Goal: Task Accomplishment & Management: Manage account settings

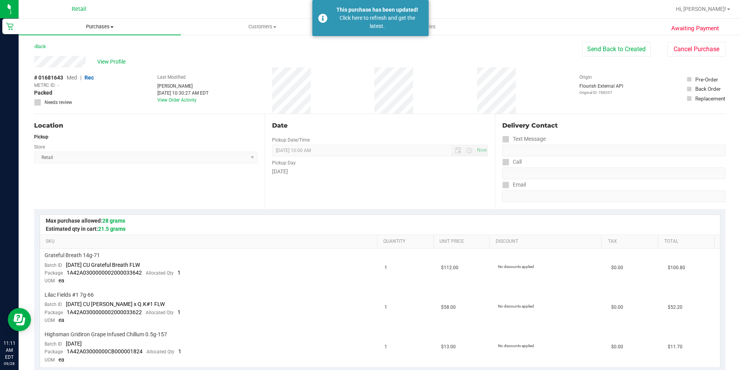
drag, startPoint x: 0, startPoint y: 0, endPoint x: 104, endPoint y: 31, distance: 108.1
click at [104, 31] on uib-tab-heading "Purchases Summary of purchases Fulfillment All purchases" at bounding box center [100, 27] width 162 height 16
click at [55, 57] on span "Fulfillment" at bounding box center [43, 56] width 48 height 7
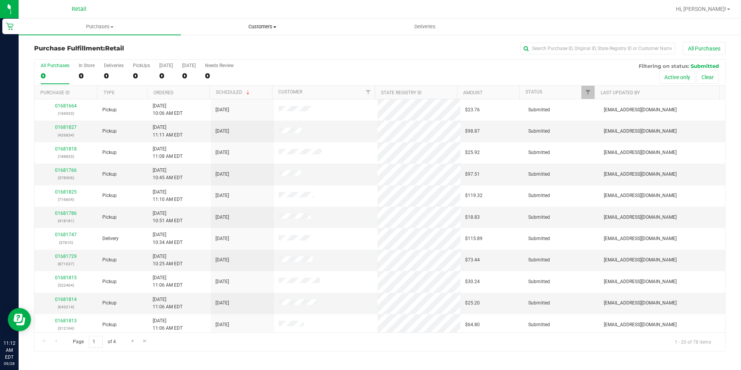
click at [259, 24] on span "Customers" at bounding box center [262, 26] width 162 height 7
click at [221, 48] on span "All customers" at bounding box center [209, 46] width 56 height 7
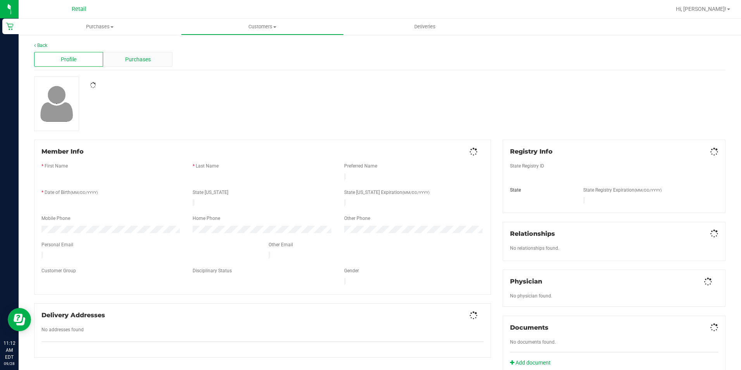
click at [125, 54] on div "Purchases" at bounding box center [137, 59] width 69 height 15
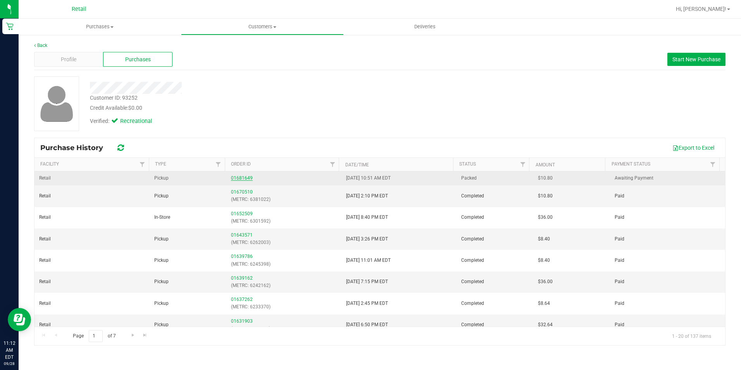
click at [232, 178] on link "01681649" at bounding box center [242, 177] width 22 height 5
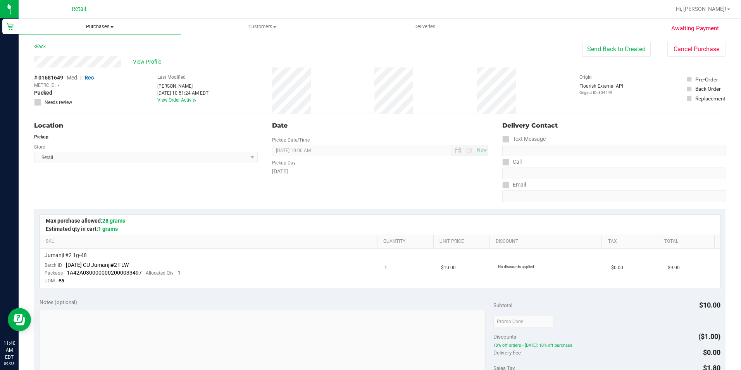
click at [90, 28] on span "Purchases" at bounding box center [100, 26] width 162 height 7
click at [80, 54] on li "Fulfillment" at bounding box center [100, 56] width 162 height 9
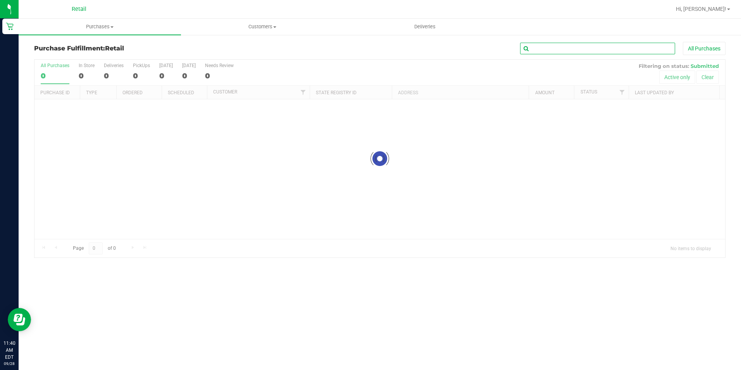
click at [550, 48] on input "text" at bounding box center [597, 49] width 155 height 12
type input "k"
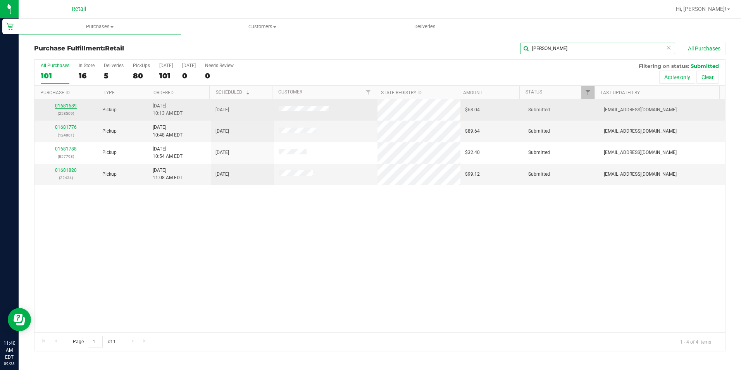
type input "jose"
click at [59, 106] on link "01681689" at bounding box center [66, 105] width 22 height 5
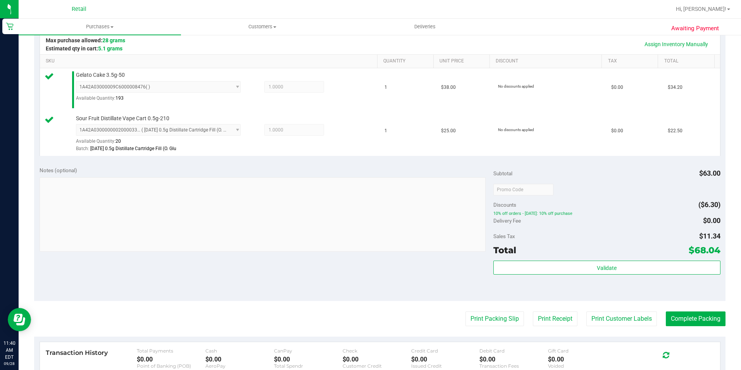
scroll to position [194, 0]
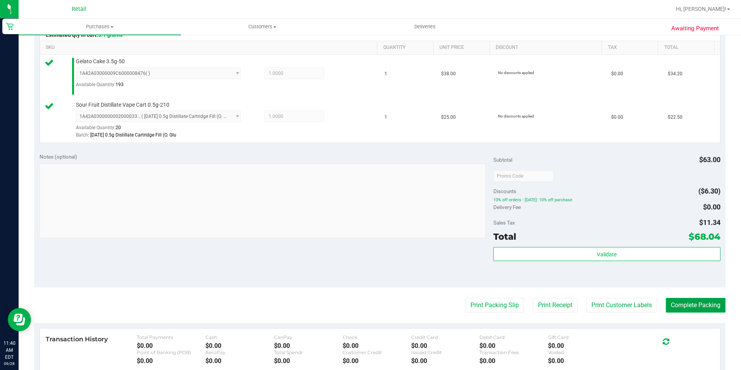
click at [679, 309] on button "Complete Packing" at bounding box center [696, 305] width 60 height 15
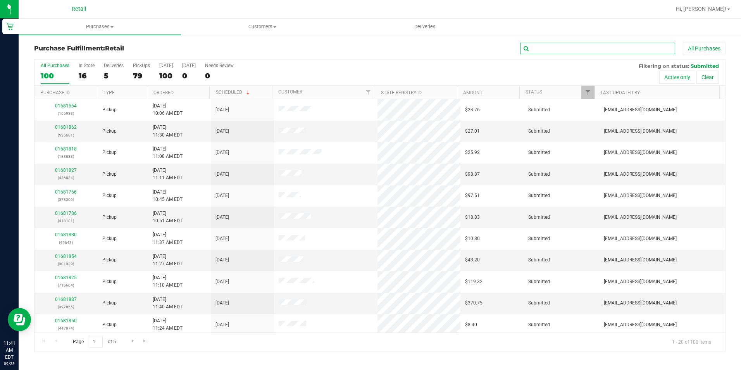
click at [589, 50] on input "text" at bounding box center [597, 49] width 155 height 12
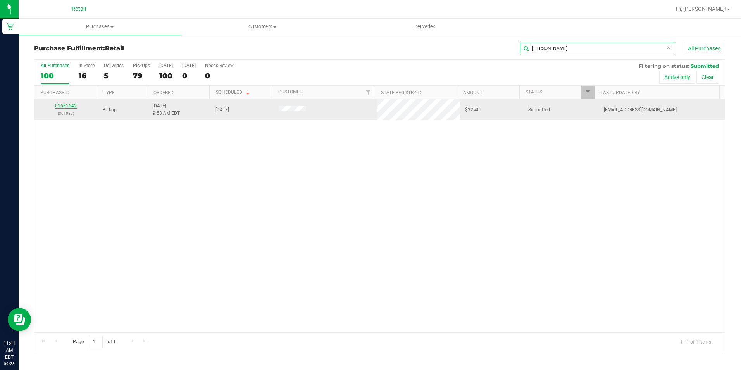
type input "kyle"
click at [62, 105] on link "01681642" at bounding box center [66, 105] width 22 height 5
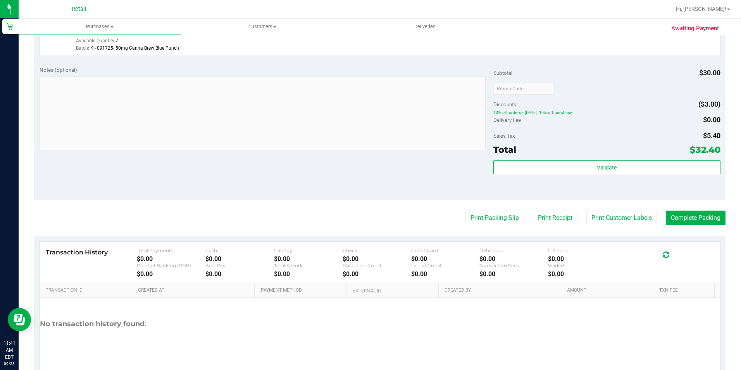
scroll to position [264, 0]
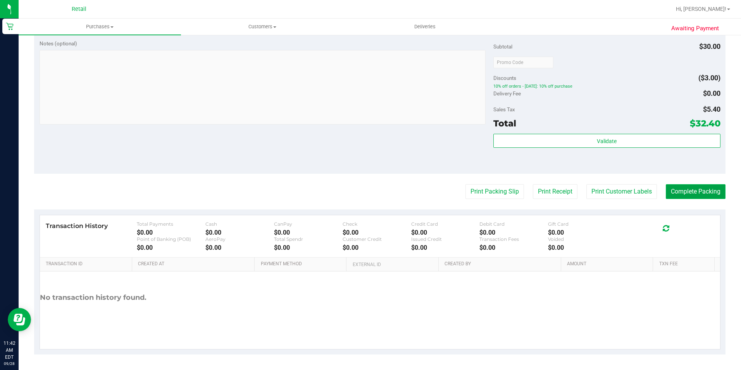
click at [680, 190] on button "Complete Packing" at bounding box center [696, 191] width 60 height 15
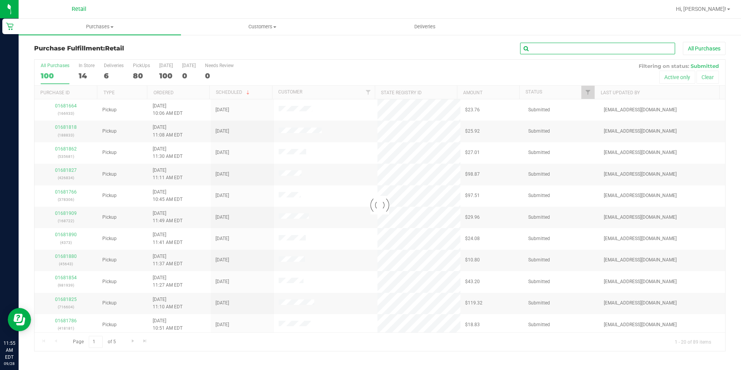
click at [571, 48] on input "text" at bounding box center [597, 49] width 155 height 12
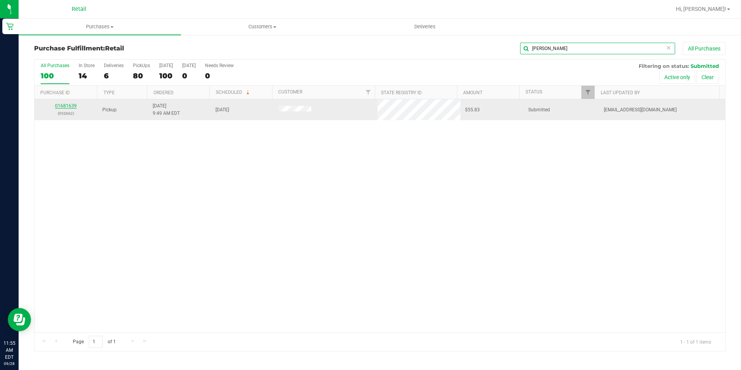
type input "dylan"
click at [230, 188] on div "01681639 (953662) Pickup 9/28/2025 9:49 AM EDT 9/28/2025 $55.83 Submitted aiqec…" at bounding box center [380, 215] width 691 height 233
click at [60, 107] on link "01681639" at bounding box center [66, 105] width 22 height 5
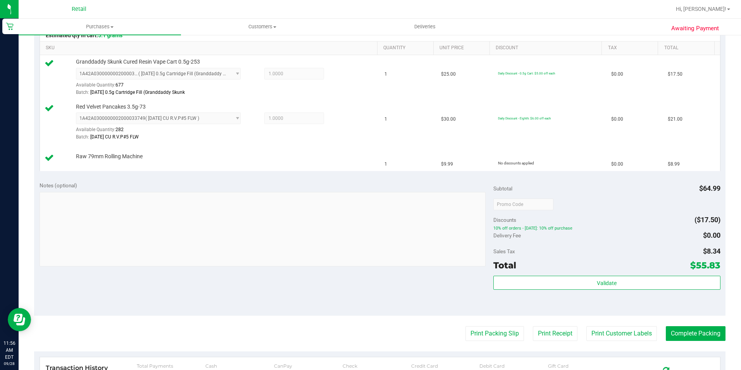
scroll to position [194, 0]
click at [684, 329] on button "Complete Packing" at bounding box center [696, 333] width 60 height 15
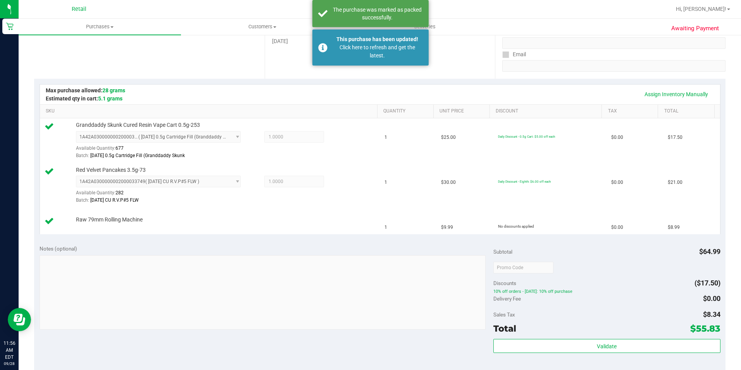
scroll to position [116, 0]
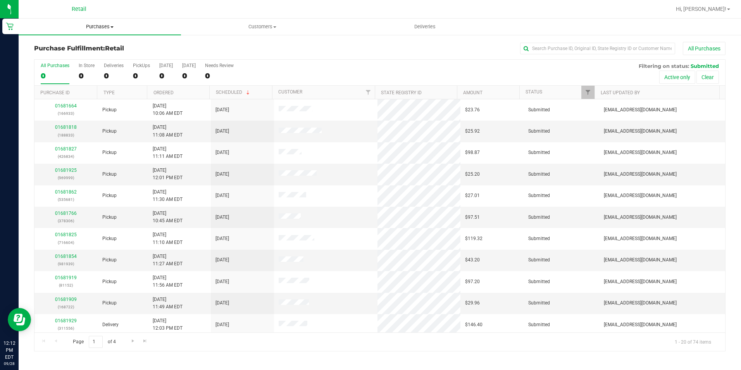
click at [86, 31] on uib-tab-heading "Purchases Summary of purchases Fulfillment All purchases" at bounding box center [100, 27] width 162 height 16
click at [44, 57] on span "Fulfillment" at bounding box center [43, 56] width 48 height 7
click at [79, 76] on div "0" at bounding box center [87, 75] width 16 height 9
click at [0, 0] on input "In Store 0" at bounding box center [0, 0] width 0 height 0
click at [171, 89] on th "Ordered" at bounding box center [178, 93] width 62 height 14
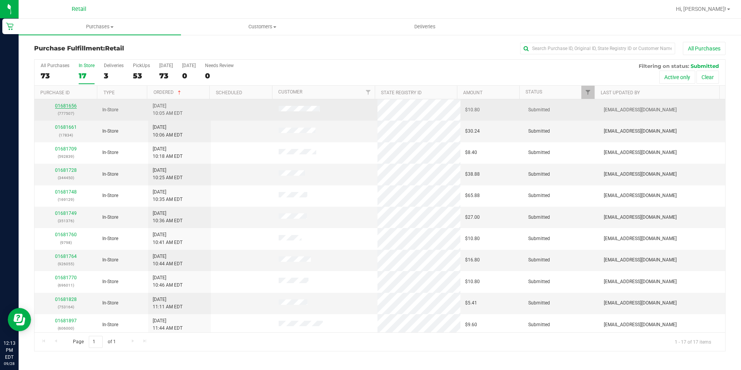
click at [61, 106] on link "01681656" at bounding box center [66, 105] width 22 height 5
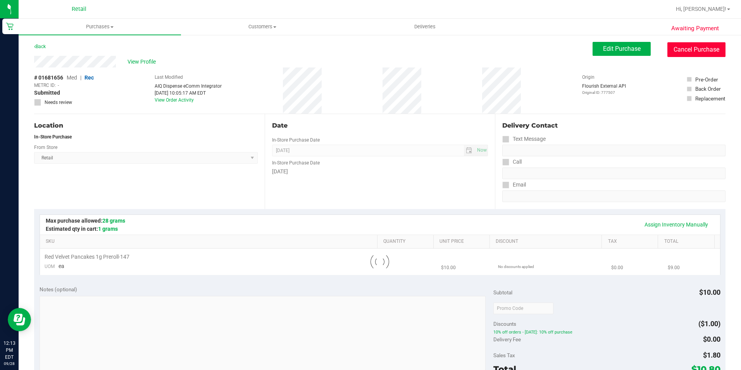
click at [682, 53] on button "Cancel Purchase" at bounding box center [697, 49] width 58 height 15
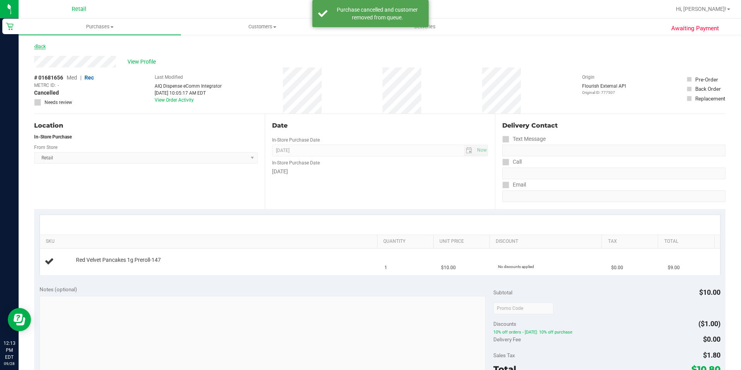
click at [38, 47] on link "Back" at bounding box center [40, 46] width 12 height 5
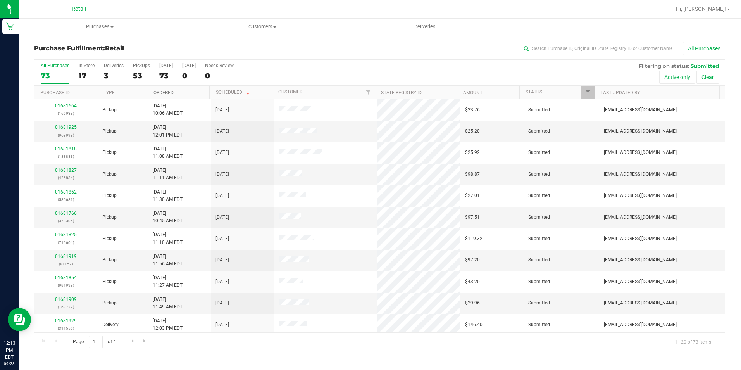
click at [164, 93] on link "Ordered" at bounding box center [164, 92] width 20 height 5
click at [88, 69] on label "In Store 17" at bounding box center [87, 73] width 16 height 21
click at [0, 0] on input "In Store 17" at bounding box center [0, 0] width 0 height 0
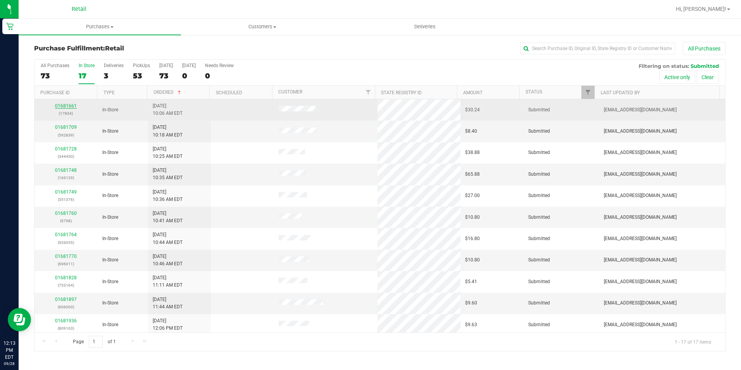
click at [64, 107] on link "01681661" at bounding box center [66, 105] width 22 height 5
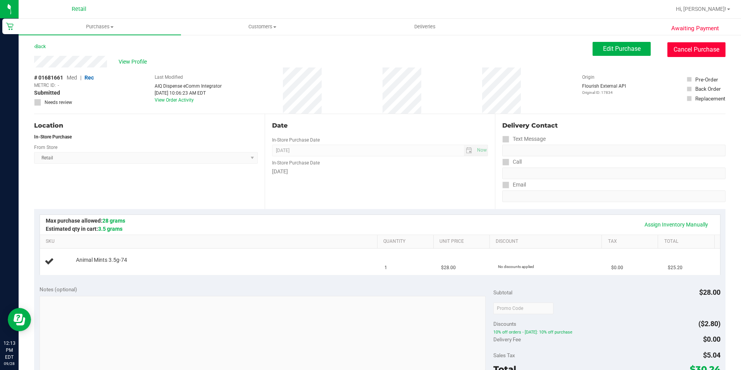
click at [690, 54] on button "Cancel Purchase" at bounding box center [697, 49] width 58 height 15
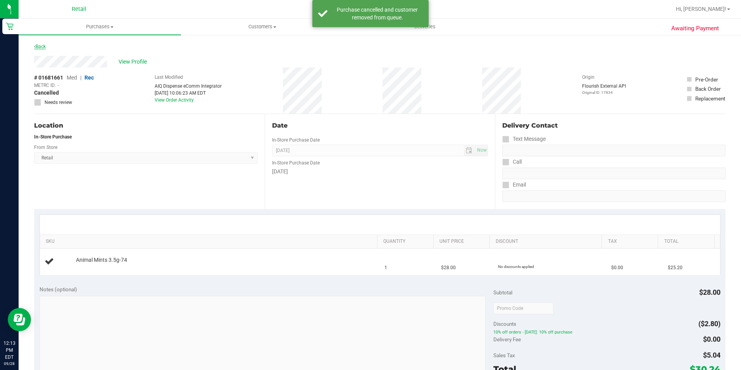
click at [45, 44] on link "Back" at bounding box center [40, 46] width 12 height 5
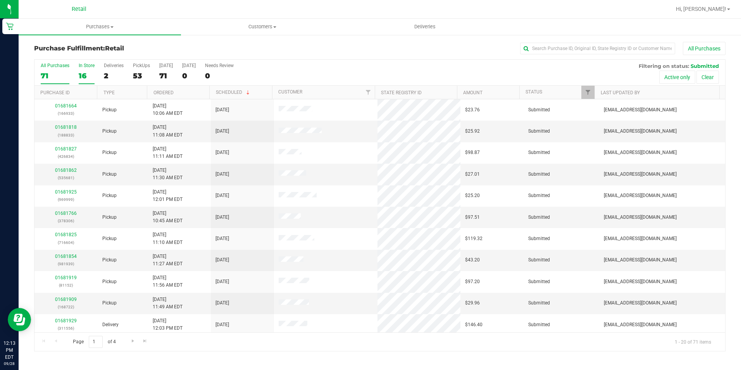
click at [81, 74] on div "16" at bounding box center [87, 75] width 16 height 9
click at [0, 0] on input "In Store 16" at bounding box center [0, 0] width 0 height 0
click at [163, 90] on link "Ordered" at bounding box center [164, 92] width 20 height 5
click at [86, 79] on div "16" at bounding box center [87, 75] width 16 height 9
click at [0, 0] on input "In Store 16" at bounding box center [0, 0] width 0 height 0
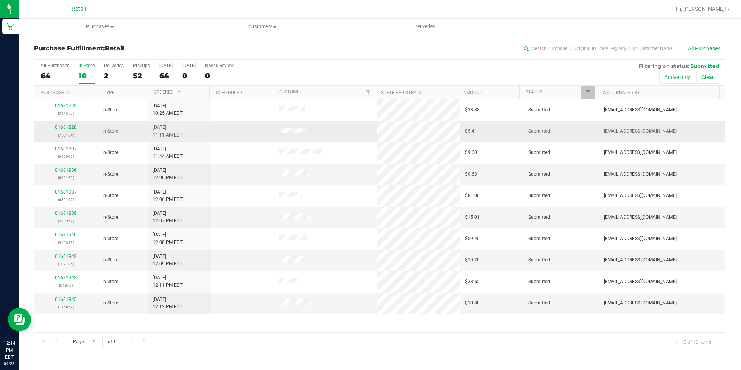
drag, startPoint x: 68, startPoint y: 130, endPoint x: 58, endPoint y: 126, distance: 10.4
click at [118, 131] on td "In-Store" at bounding box center [123, 131] width 50 height 21
click at [77, 73] on div "All Purchases 64 In Store 10 Deliveries 2 PickUps 52 Today 64 Tomorrow 0 Needs …" at bounding box center [380, 73] width 691 height 26
click at [82, 77] on div "10" at bounding box center [87, 75] width 16 height 9
click at [0, 0] on input "In Store 10" at bounding box center [0, 0] width 0 height 0
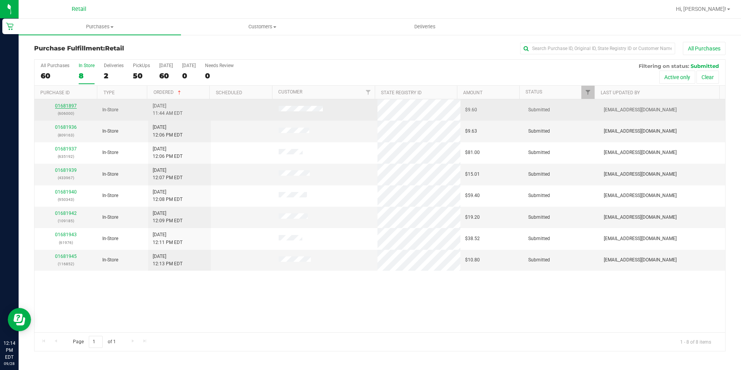
click at [74, 106] on link "01681897" at bounding box center [66, 105] width 22 height 5
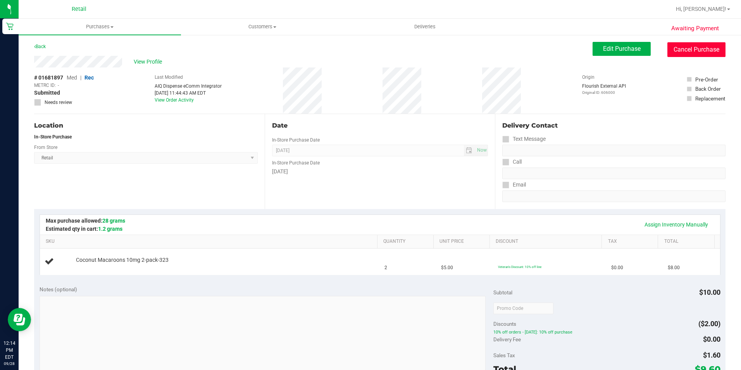
click at [680, 53] on button "Cancel Purchase" at bounding box center [697, 49] width 58 height 15
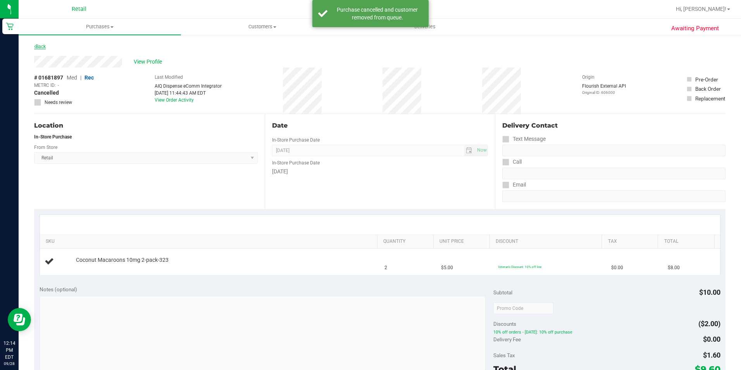
click at [45, 44] on link "Back" at bounding box center [40, 46] width 12 height 5
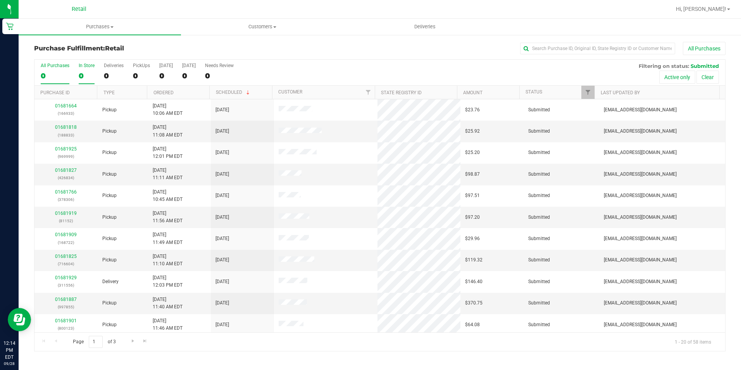
click at [81, 78] on div "0" at bounding box center [87, 75] width 16 height 9
click at [0, 0] on input "In Store 0" at bounding box center [0, 0] width 0 height 0
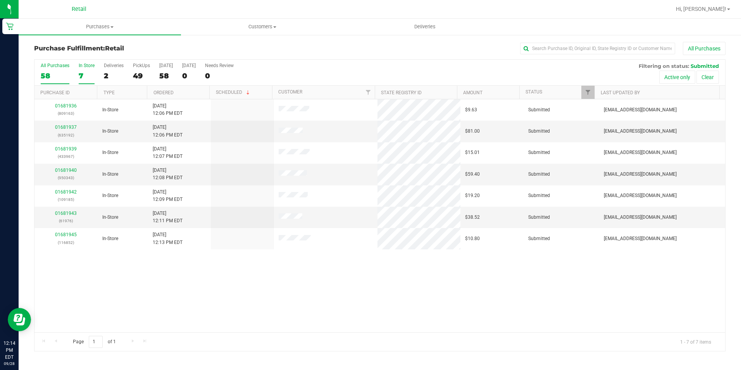
click at [48, 77] on div "58" at bounding box center [55, 75] width 29 height 9
click at [0, 0] on input "All Purchases 58" at bounding box center [0, 0] width 0 height 0
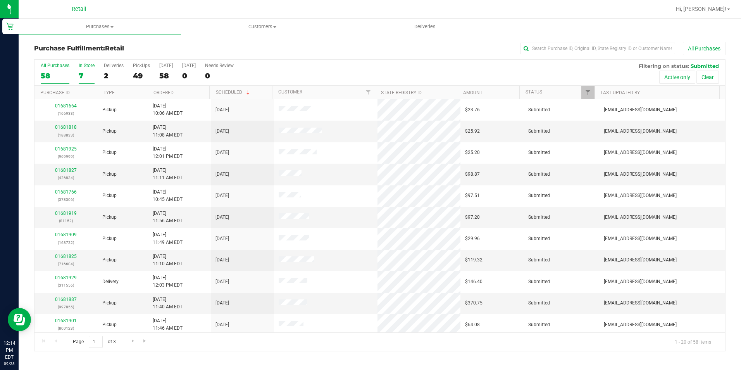
click at [79, 76] on div "7" at bounding box center [87, 75] width 16 height 9
click at [0, 0] on input "In Store 7" at bounding box center [0, 0] width 0 height 0
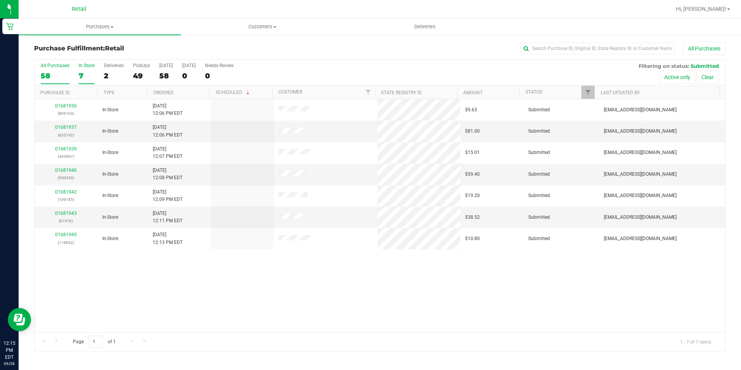
click at [47, 74] on div "58" at bounding box center [55, 75] width 29 height 9
click at [0, 0] on input "All Purchases 58" at bounding box center [0, 0] width 0 height 0
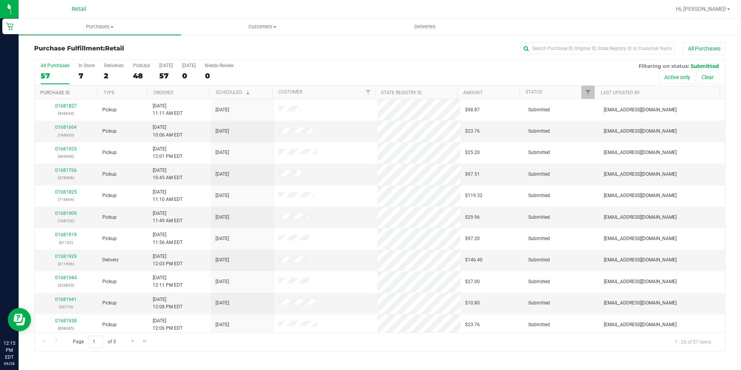
click at [61, 92] on link "Purchase ID" at bounding box center [54, 92] width 29 height 5
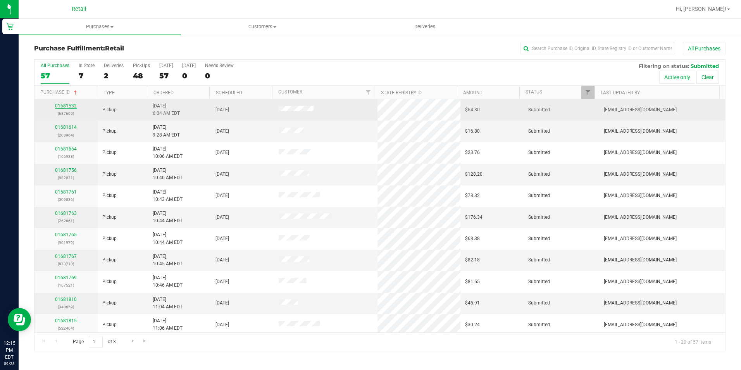
click at [74, 105] on link "01681532" at bounding box center [66, 105] width 22 height 5
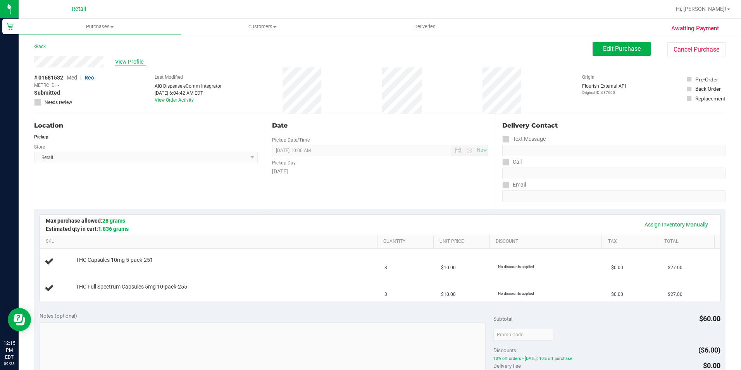
click at [118, 60] on span "View Profile" at bounding box center [130, 62] width 31 height 8
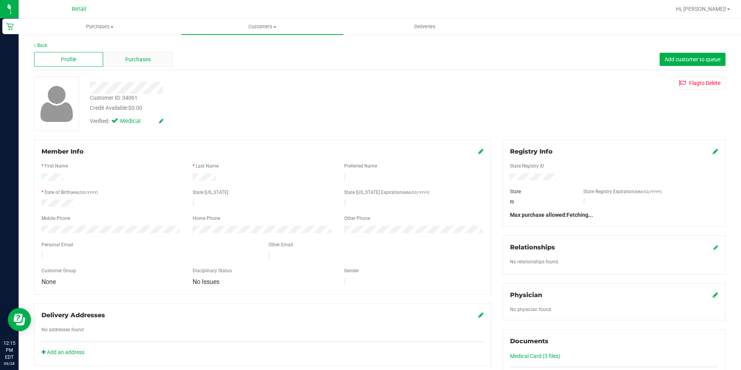
click at [145, 59] on span "Purchases" at bounding box center [138, 59] width 26 height 8
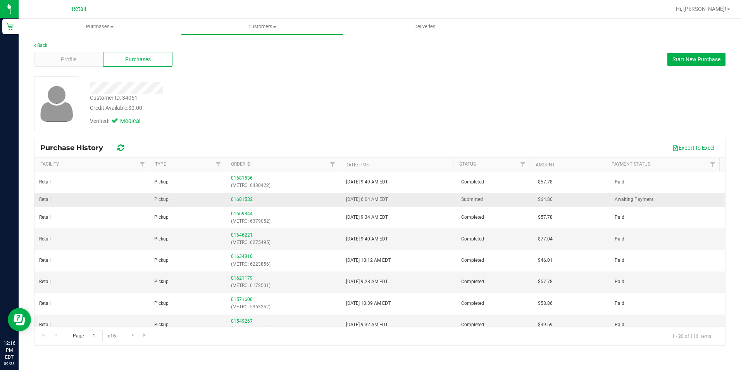
click at [240, 199] on link "01681532" at bounding box center [242, 199] width 22 height 5
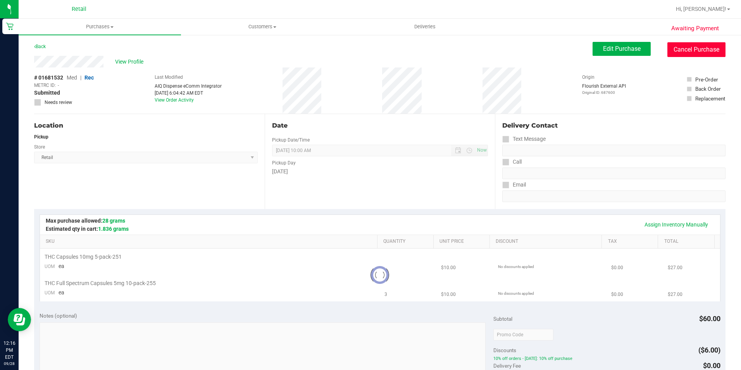
click at [678, 49] on button "Cancel Purchase" at bounding box center [697, 49] width 58 height 15
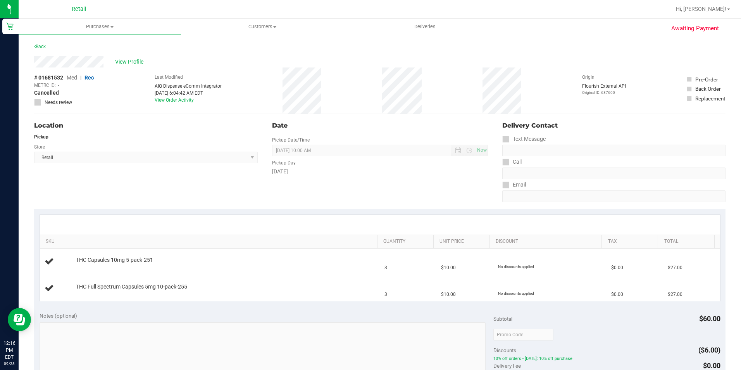
click at [41, 45] on link "Back" at bounding box center [40, 46] width 12 height 5
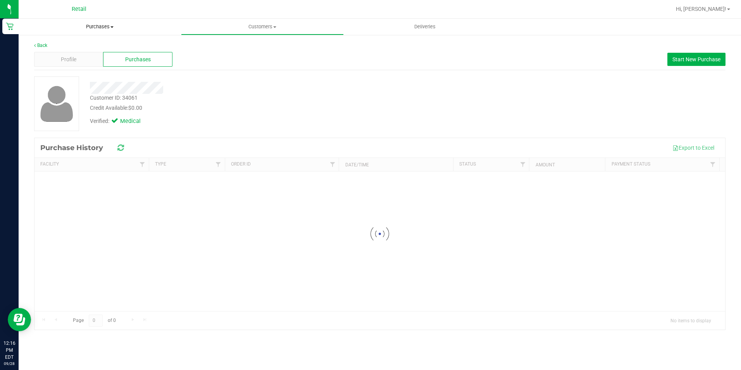
click at [103, 24] on span "Purchases" at bounding box center [100, 26] width 162 height 7
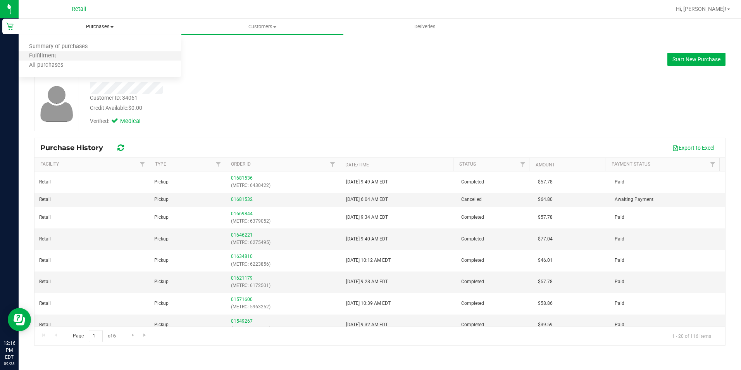
click at [49, 60] on li "Fulfillment" at bounding box center [100, 56] width 162 height 9
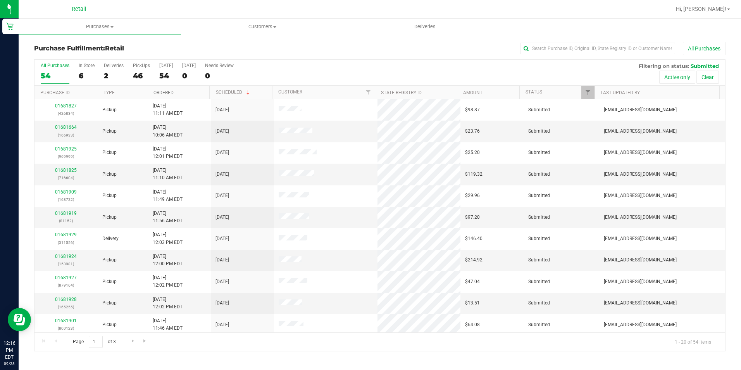
click at [155, 92] on link "Ordered" at bounding box center [164, 92] width 20 height 5
click at [159, 91] on link "Ordered" at bounding box center [168, 92] width 29 height 5
click at [162, 92] on link "Ordered" at bounding box center [168, 92] width 29 height 5
click at [162, 92] on link "Ordered" at bounding box center [164, 92] width 20 height 5
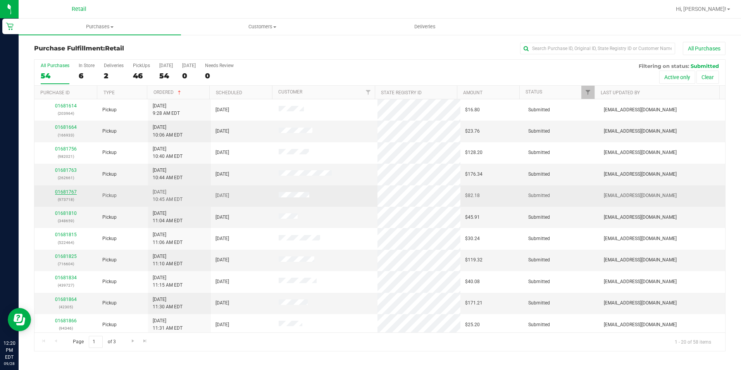
click at [67, 193] on link "01681767" at bounding box center [66, 191] width 22 height 5
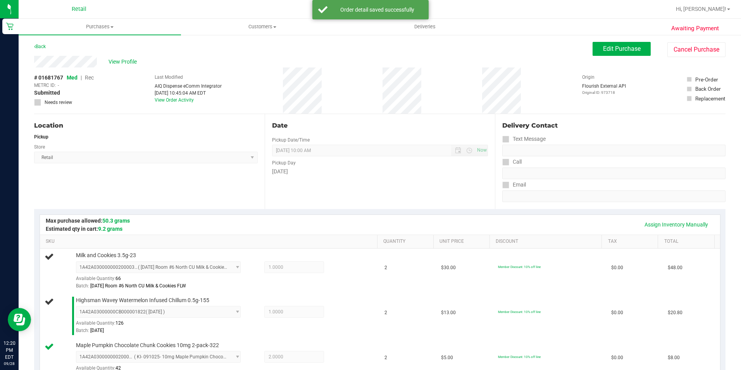
click at [285, 200] on div "Date Pickup Date/Time 09/28/2025 Now 09/28/2025 10:00 AM Now Pickup Day Sunday" at bounding box center [380, 161] width 231 height 95
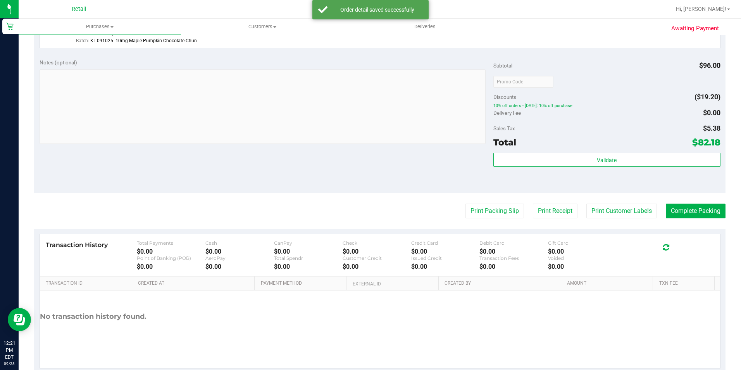
scroll to position [354, 0]
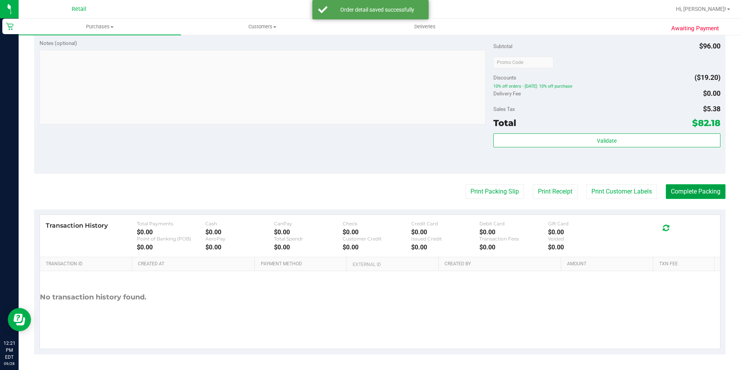
click at [701, 187] on button "Complete Packing" at bounding box center [696, 191] width 60 height 15
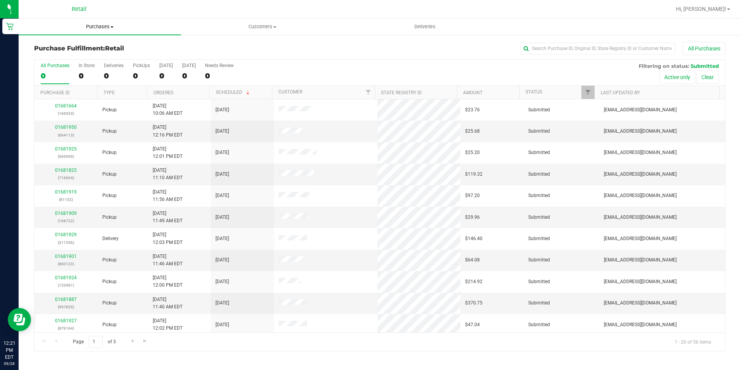
click at [103, 26] on span "Purchases" at bounding box center [100, 26] width 162 height 7
click at [309, 35] on div "Purchase Fulfillment: Retail All Purchases All Purchases 56 In Store 10 Deliver…" at bounding box center [380, 196] width 723 height 325
click at [164, 95] on th "Ordered" at bounding box center [178, 93] width 62 height 14
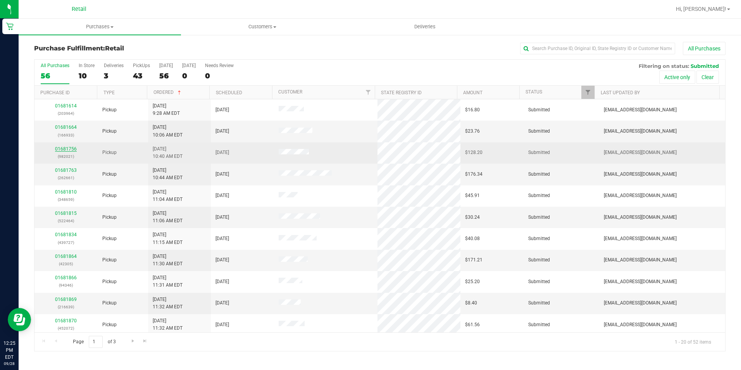
click at [66, 151] on link "01681756" at bounding box center [66, 148] width 22 height 5
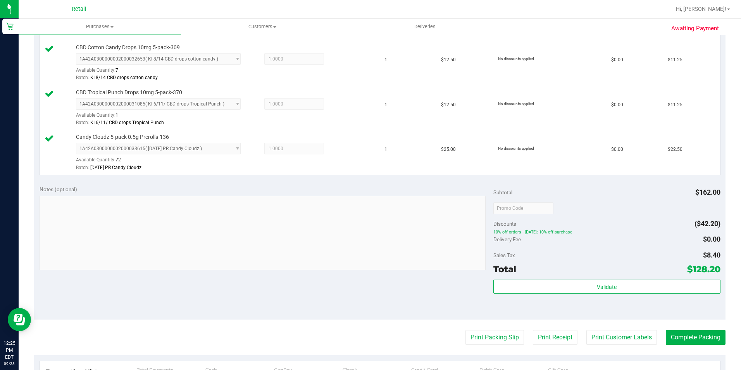
scroll to position [349, 0]
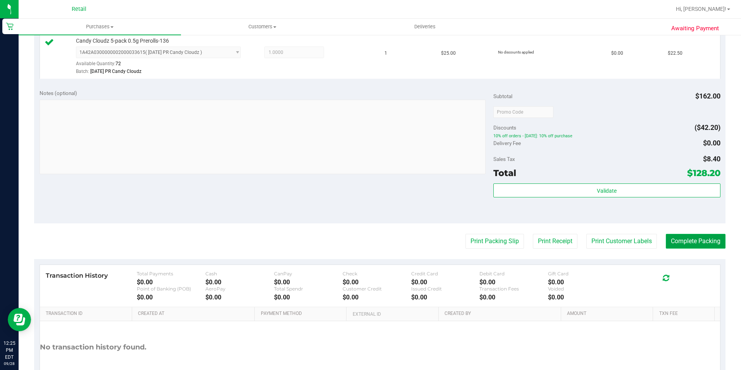
click at [689, 237] on button "Complete Packing" at bounding box center [696, 241] width 60 height 15
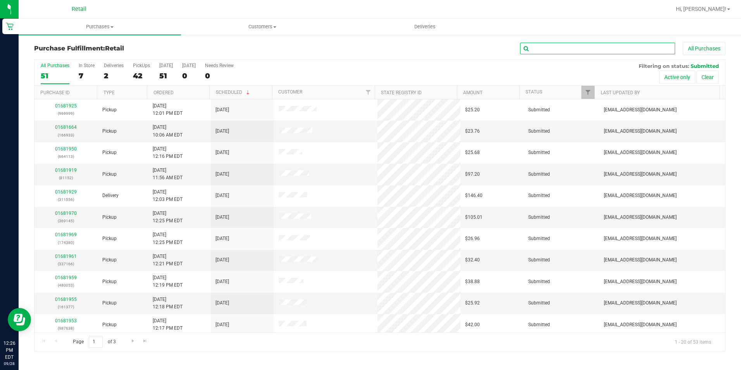
click at [627, 47] on input "text" at bounding box center [597, 49] width 155 height 12
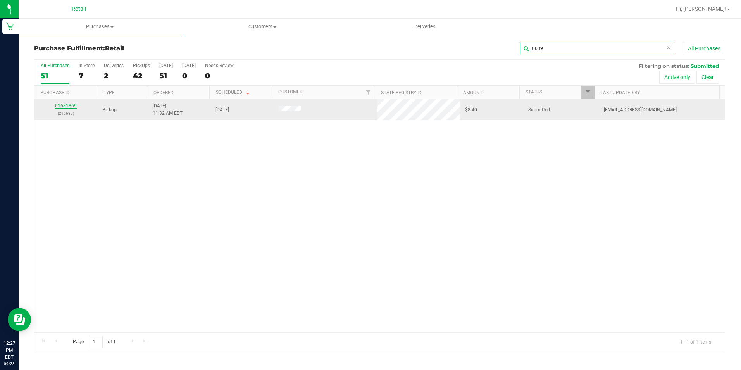
type input "6639"
click at [72, 106] on link "01681869" at bounding box center [66, 105] width 22 height 5
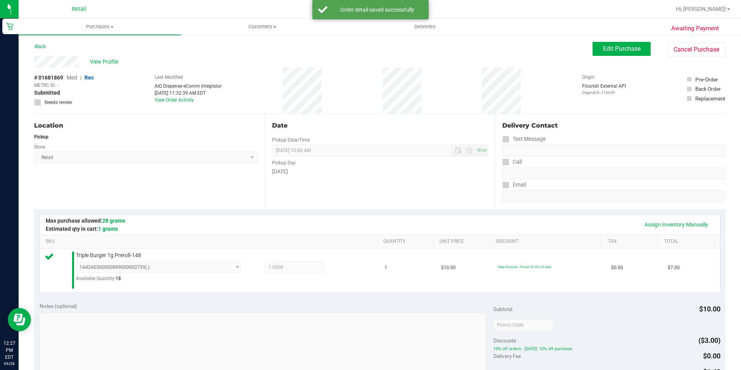
scroll to position [233, 0]
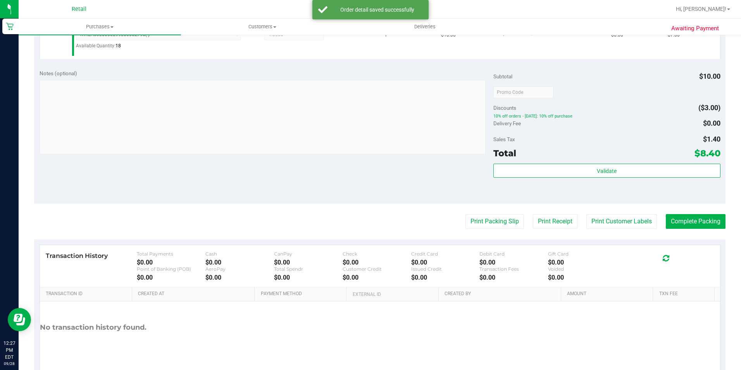
click at [676, 212] on purchase-details "Back Edit Purchase Cancel Purchase View Profile # 01681869 Med | Rec METRC ID: …" at bounding box center [380, 96] width 692 height 575
click at [678, 218] on button "Complete Packing" at bounding box center [696, 221] width 60 height 15
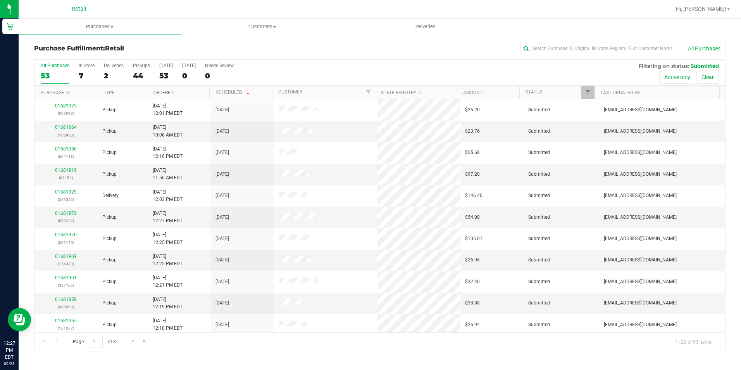
click at [167, 91] on link "Ordered" at bounding box center [164, 92] width 20 height 5
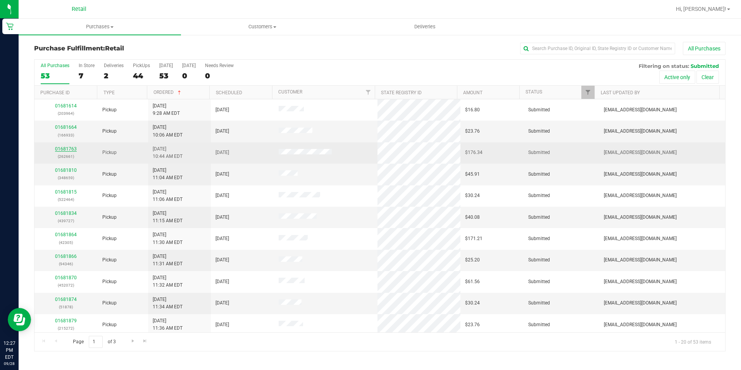
click at [70, 147] on link "01681763" at bounding box center [66, 148] width 22 height 5
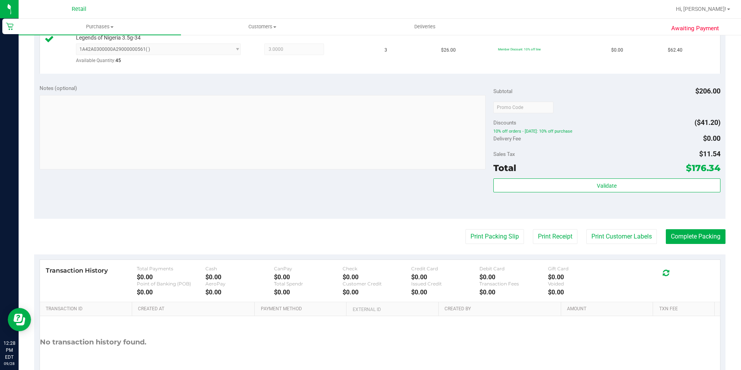
scroll to position [484, 0]
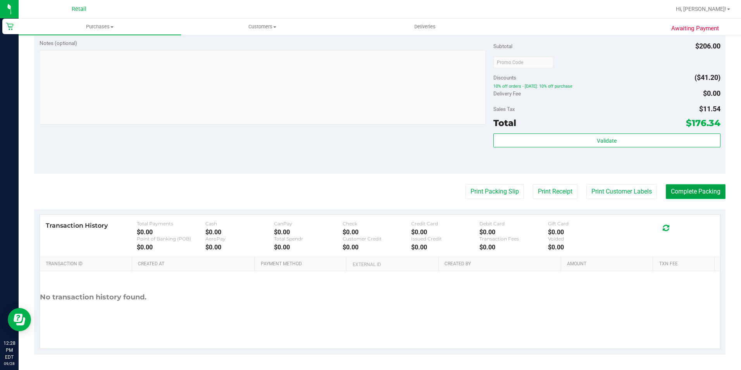
click at [691, 190] on button "Complete Packing" at bounding box center [696, 191] width 60 height 15
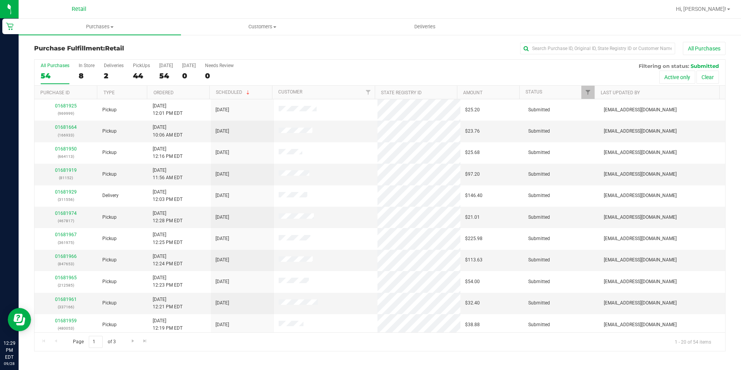
click at [230, 362] on div "Purchases Summary of purchases Fulfillment All purchases Customers All customer…" at bounding box center [380, 194] width 723 height 351
click at [159, 90] on link "Ordered" at bounding box center [164, 92] width 20 height 5
click at [71, 126] on link "01681664" at bounding box center [66, 126] width 22 height 5
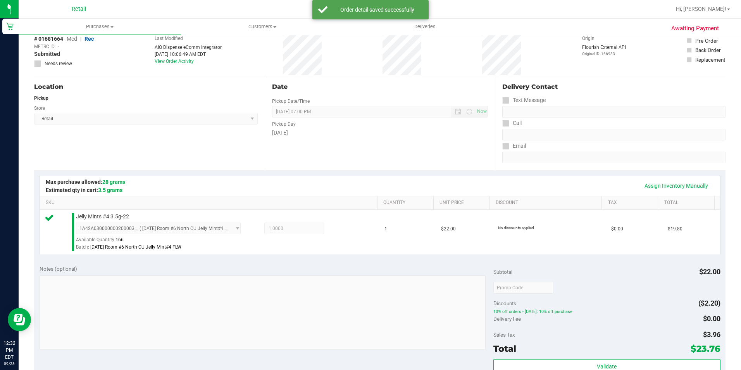
scroll to position [264, 0]
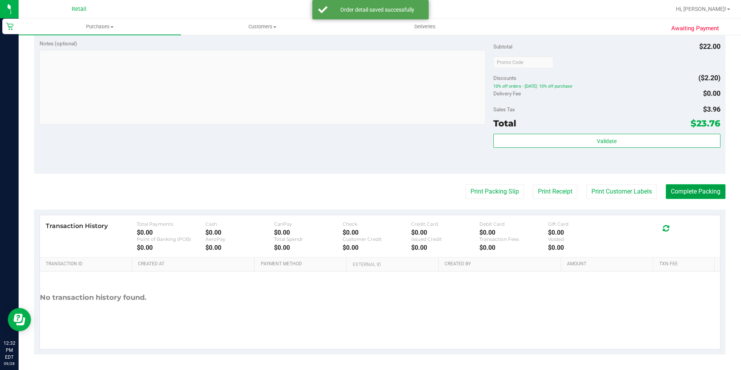
click at [676, 191] on button "Complete Packing" at bounding box center [696, 191] width 60 height 15
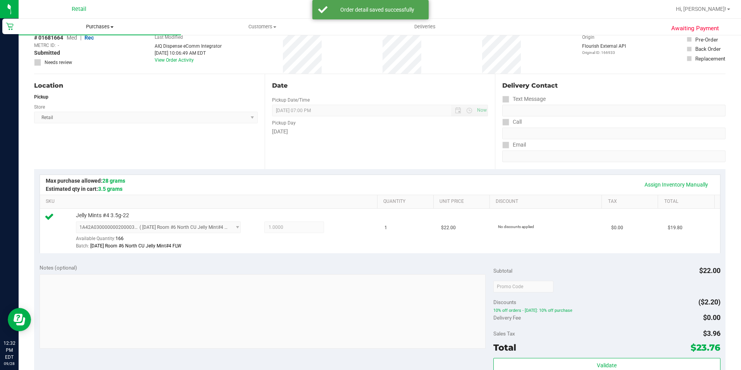
scroll to position [0, 0]
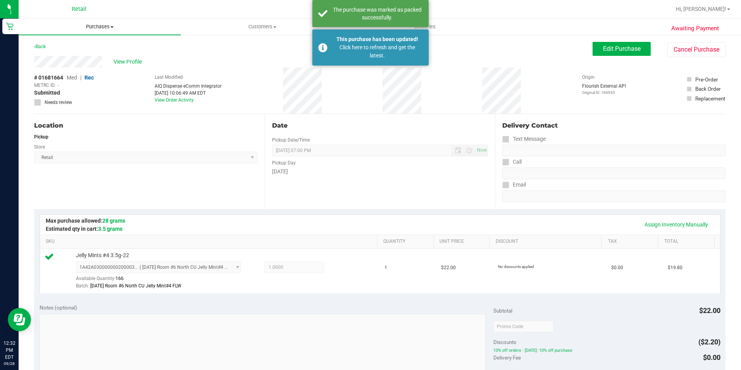
click at [86, 26] on span "Purchases" at bounding box center [100, 26] width 162 height 7
click at [61, 55] on span "Fulfillment" at bounding box center [43, 56] width 48 height 7
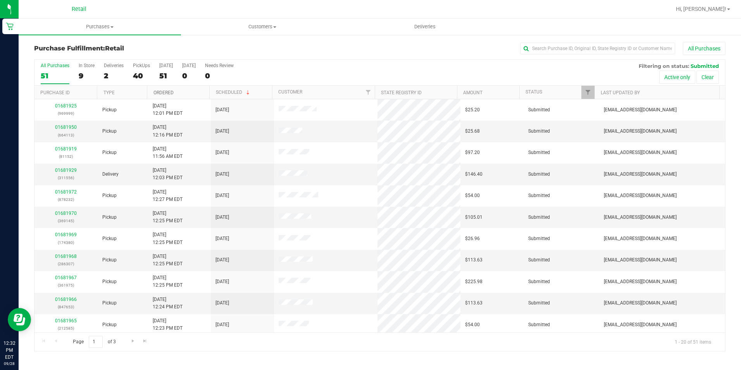
click at [169, 90] on link "Ordered" at bounding box center [164, 92] width 20 height 5
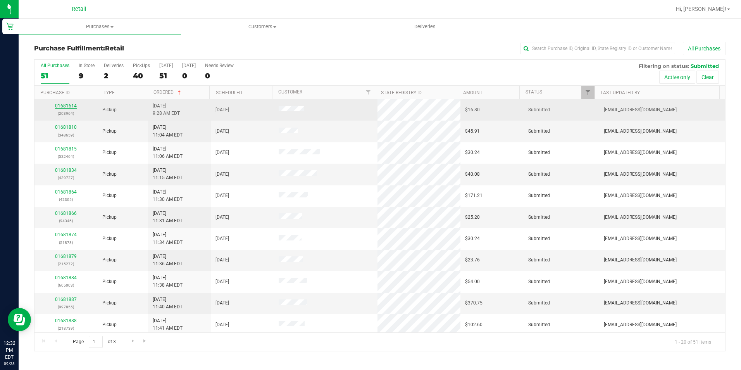
click at [58, 106] on link "01681614" at bounding box center [66, 105] width 22 height 5
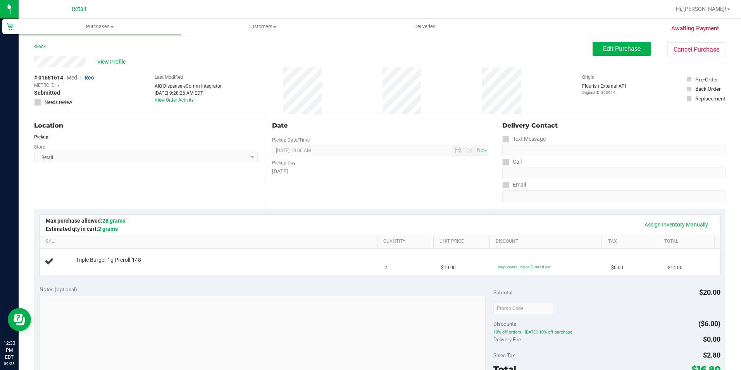
click at [60, 141] on div "Store" at bounding box center [146, 145] width 224 height 11
click at [89, 27] on span "Purchases" at bounding box center [100, 26] width 162 height 7
click at [62, 56] on span "Fulfillment" at bounding box center [43, 56] width 48 height 7
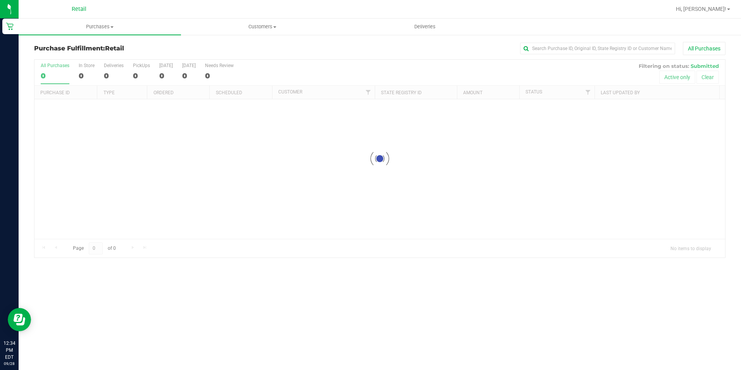
click at [659, 7] on div at bounding box center [405, 9] width 532 height 15
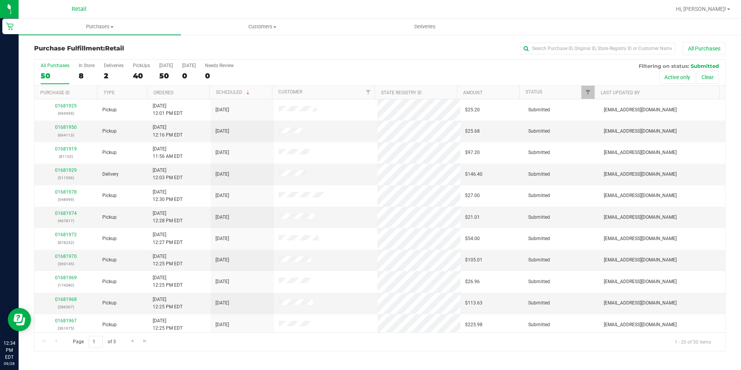
click at [162, 86] on th "Ordered" at bounding box center [178, 93] width 62 height 14
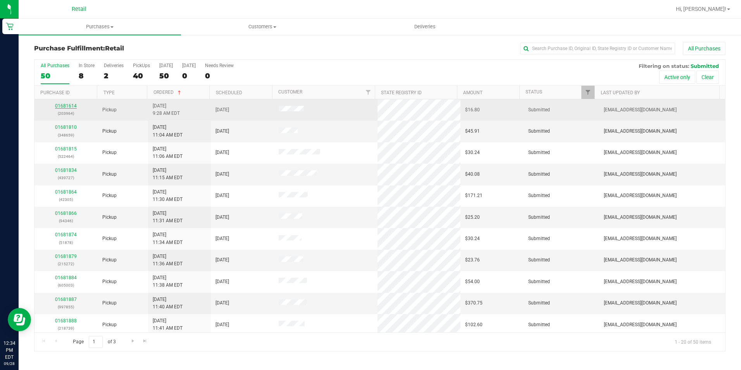
click at [65, 105] on link "01681614" at bounding box center [66, 105] width 22 height 5
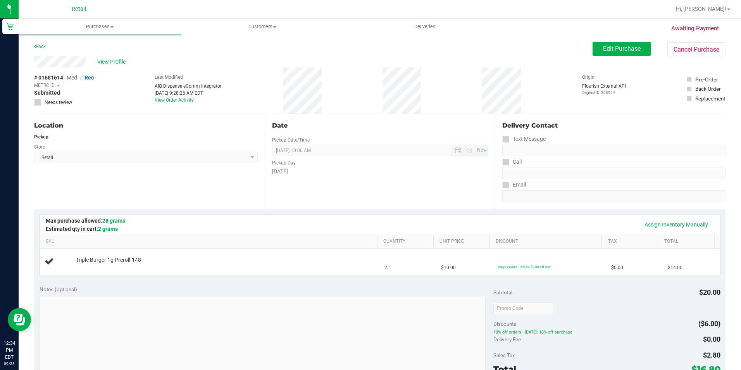
drag, startPoint x: 64, startPoint y: 80, endPoint x: 38, endPoint y: 76, distance: 25.6
click at [38, 76] on div "# 01681614 Med | Rec METRC ID: - Submitted Needs review" at bounding box center [64, 90] width 60 height 32
copy span "01681614"
drag, startPoint x: 614, startPoint y: 91, endPoint x: 598, endPoint y: 91, distance: 16.3
click at [598, 91] on p "Original ID: 203964" at bounding box center [604, 93] width 44 height 6
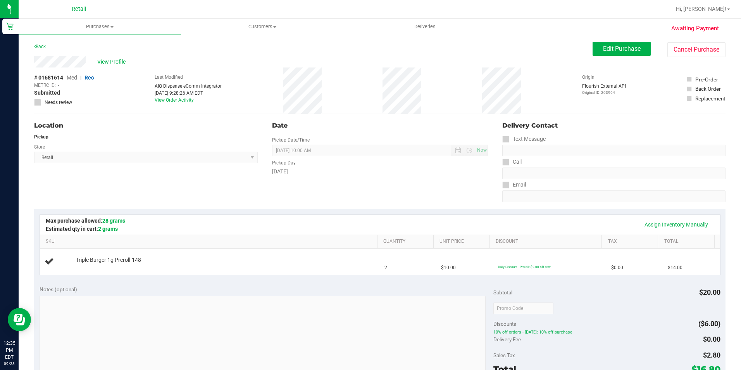
copy p "203964"
click at [703, 49] on button "Cancel Purchase" at bounding box center [697, 49] width 58 height 15
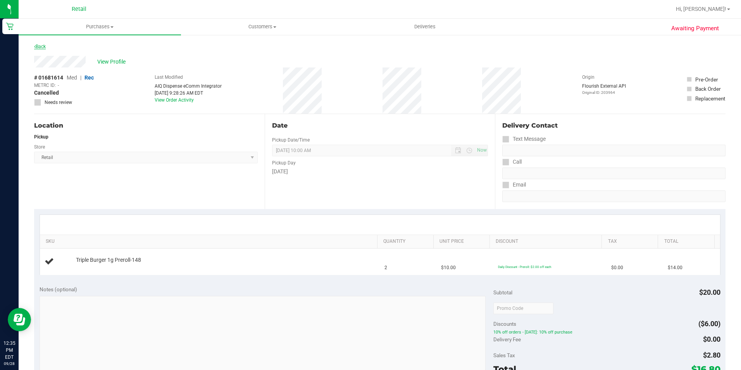
click at [36, 48] on link "Back" at bounding box center [40, 46] width 12 height 5
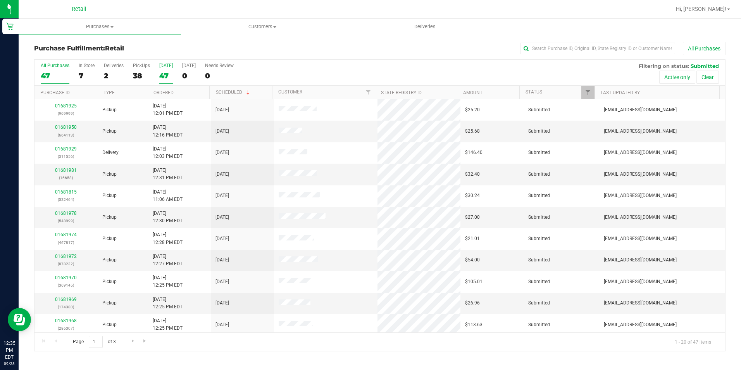
click at [171, 80] on div "47" at bounding box center [166, 75] width 14 height 9
click at [0, 0] on input "Today 47" at bounding box center [0, 0] width 0 height 0
click at [159, 95] on link "Ordered" at bounding box center [164, 92] width 20 height 5
click at [159, 92] on link "Ordered" at bounding box center [168, 92] width 29 height 5
click at [165, 90] on th "Ordered" at bounding box center [178, 93] width 62 height 14
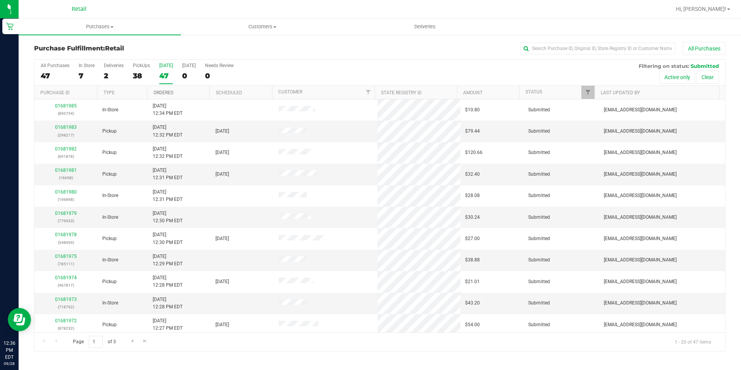
click at [165, 90] on link "Ordered" at bounding box center [164, 92] width 20 height 5
click at [66, 125] on link "01681815" at bounding box center [66, 126] width 22 height 5
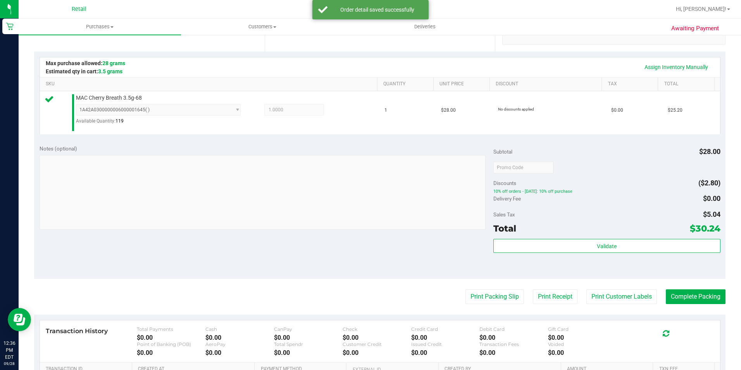
scroll to position [194, 0]
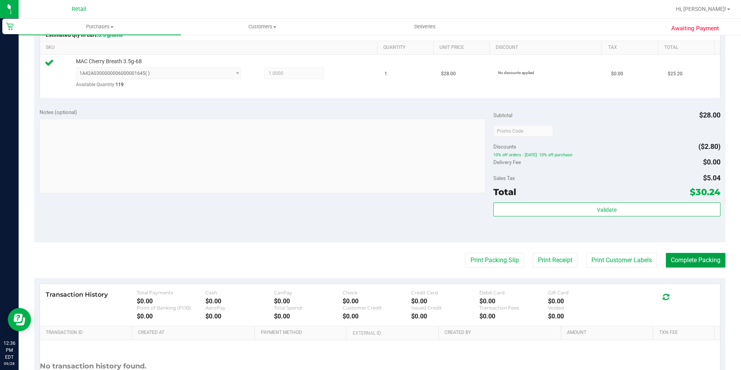
click at [691, 263] on button "Complete Packing" at bounding box center [696, 260] width 60 height 15
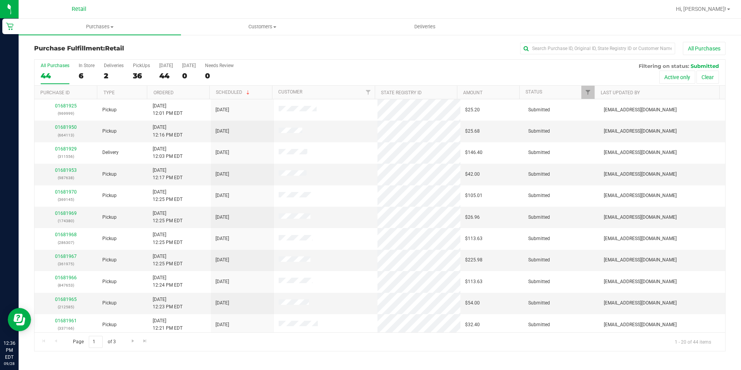
click at [162, 97] on th "Ordered" at bounding box center [178, 93] width 62 height 14
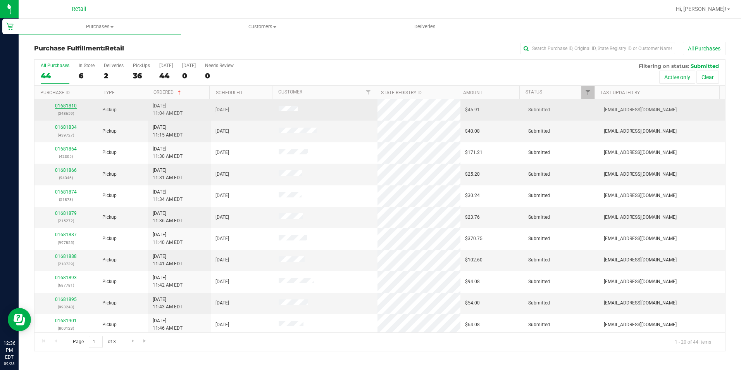
click at [68, 107] on link "01681810" at bounding box center [66, 105] width 22 height 5
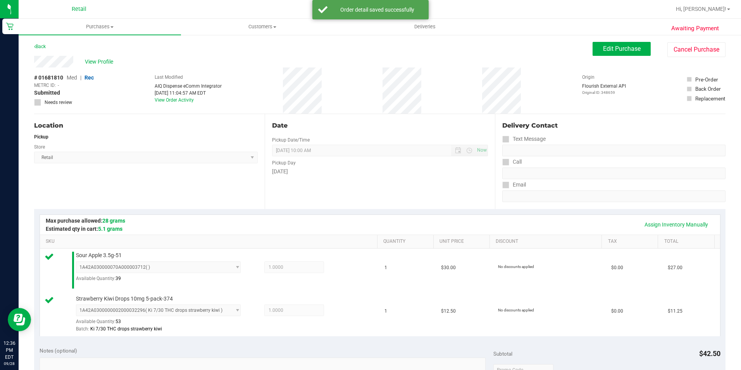
click at [95, 69] on div "# 01681810 Med | Rec METRC ID: - Submitted Needs review Last Modified AIQ Dispe…" at bounding box center [380, 90] width 692 height 46
click at [95, 64] on span "View Profile" at bounding box center [100, 62] width 31 height 8
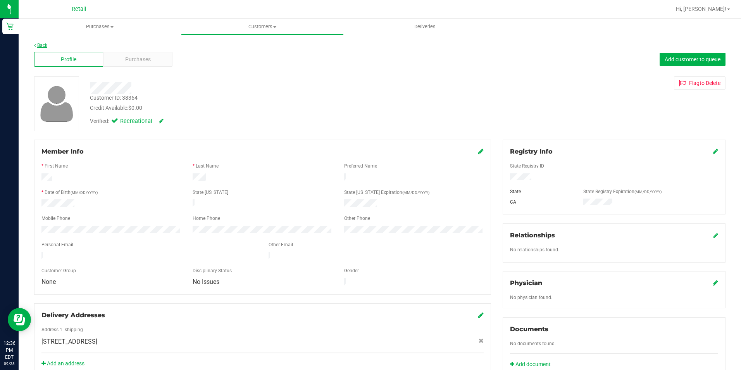
click at [42, 45] on link "Back" at bounding box center [40, 45] width 13 height 5
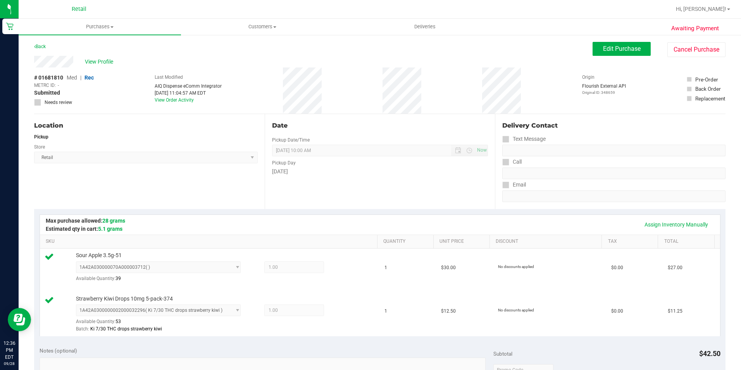
scroll to position [307, 0]
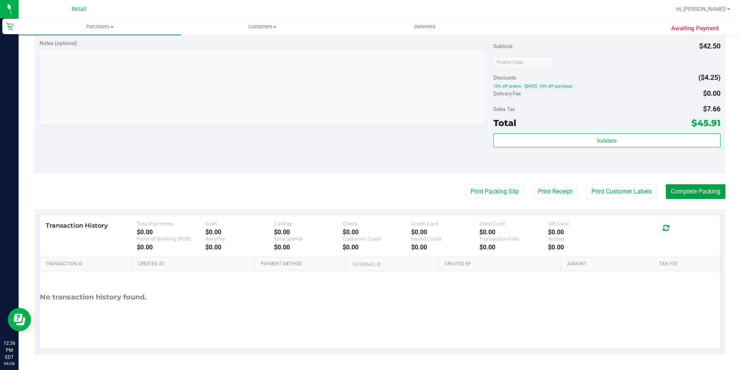
click at [698, 199] on button "Complete Packing" at bounding box center [696, 191] width 60 height 15
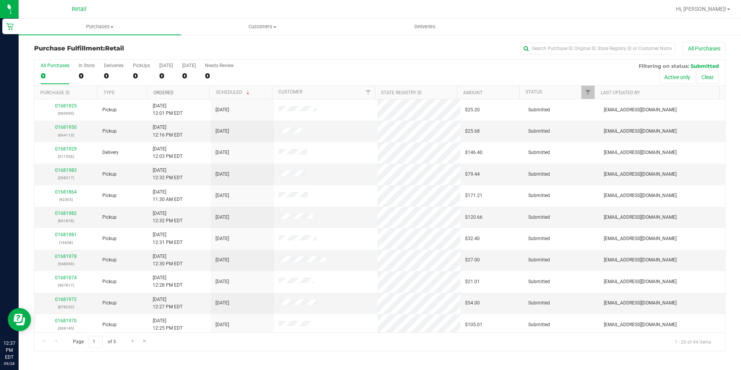
click at [157, 91] on link "Ordered" at bounding box center [164, 92] width 20 height 5
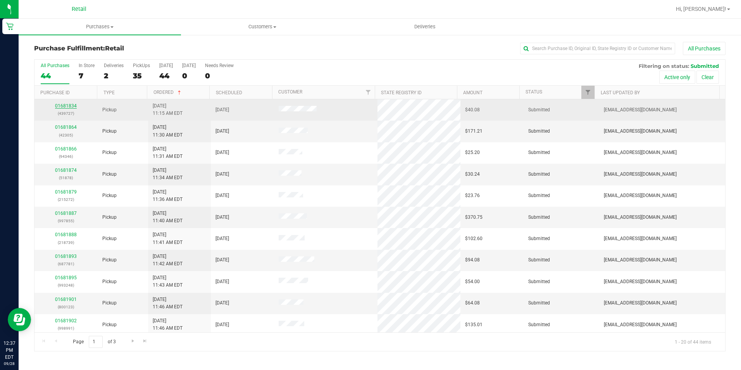
click at [67, 106] on link "01681834" at bounding box center [66, 105] width 22 height 5
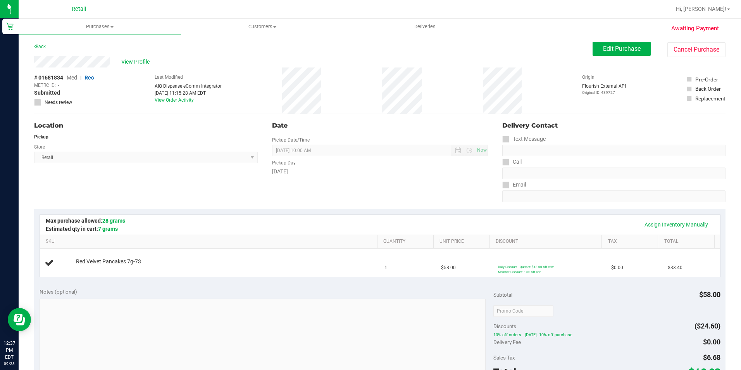
click at [698, 41] on div "Awaiting Payment Back Edit Purchase Cancel Purchase View Profile # 01681834 Med…" at bounding box center [380, 326] width 723 height 584
click at [702, 50] on button "Cancel Purchase" at bounding box center [697, 49] width 58 height 15
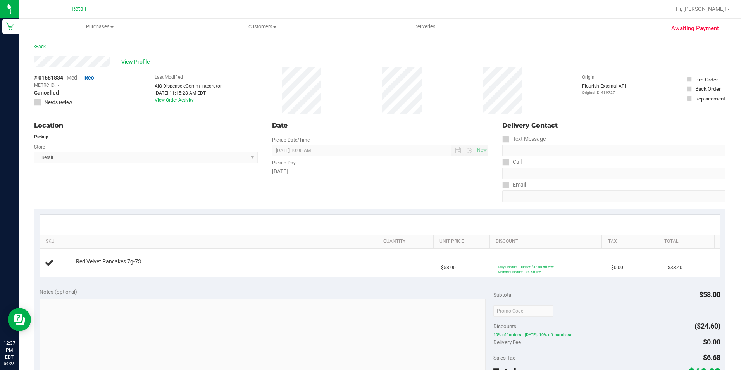
click at [41, 48] on link "Back" at bounding box center [40, 46] width 12 height 5
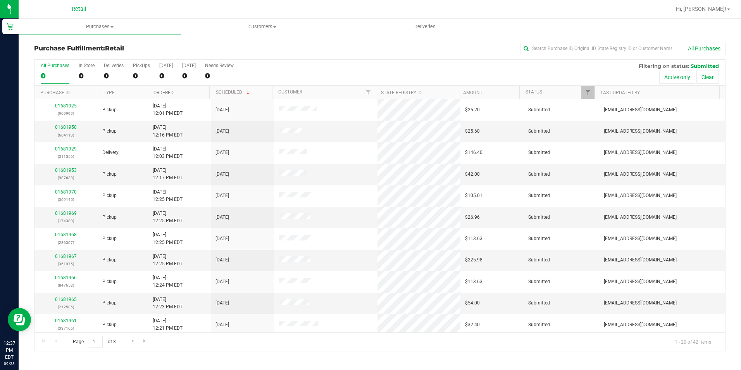
click at [166, 93] on link "Ordered" at bounding box center [164, 92] width 20 height 5
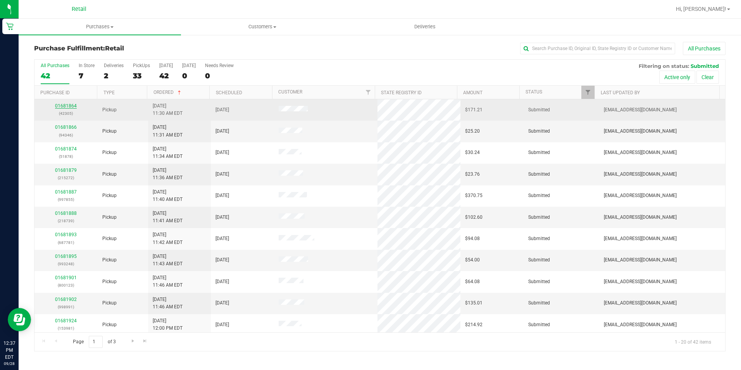
click at [66, 104] on link "01681864" at bounding box center [66, 105] width 22 height 5
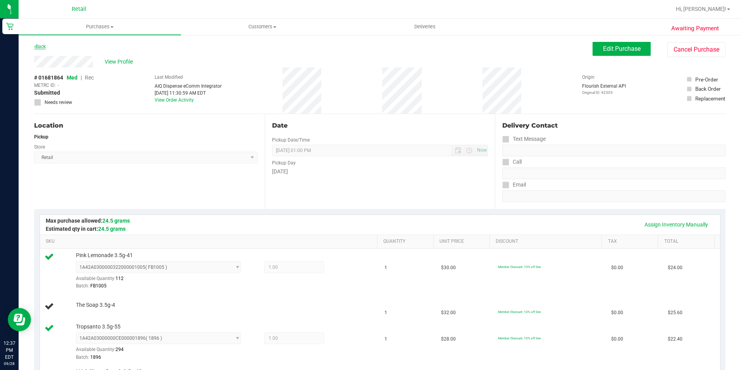
click at [38, 45] on link "Back" at bounding box center [40, 46] width 12 height 5
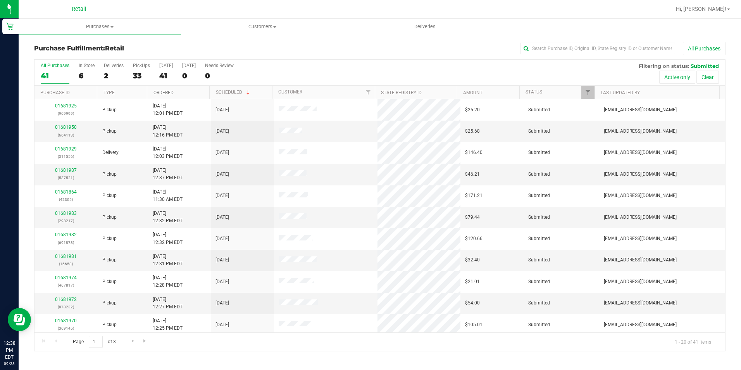
click at [167, 95] on link "Ordered" at bounding box center [164, 92] width 20 height 5
click at [612, 47] on input "text" at bounding box center [597, 49] width 155 height 12
click at [70, 211] on link "01681888" at bounding box center [66, 213] width 22 height 5
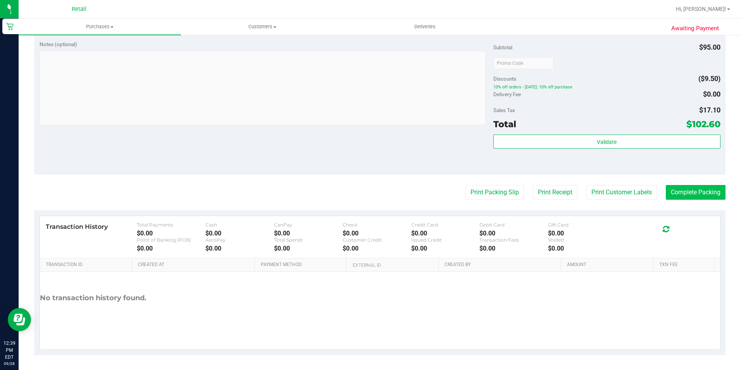
scroll to position [309, 0]
drag, startPoint x: 684, startPoint y: 190, endPoint x: 682, endPoint y: 186, distance: 4.0
click at [684, 190] on button "Complete Packing" at bounding box center [696, 191] width 60 height 15
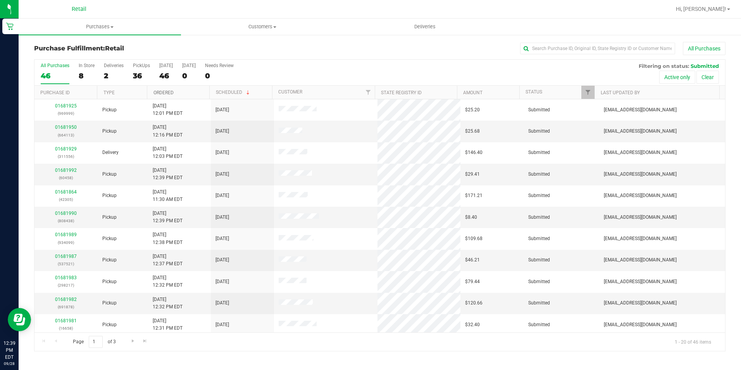
click at [165, 92] on link "Ordered" at bounding box center [164, 92] width 20 height 5
click at [59, 128] on link "01681866" at bounding box center [66, 126] width 22 height 5
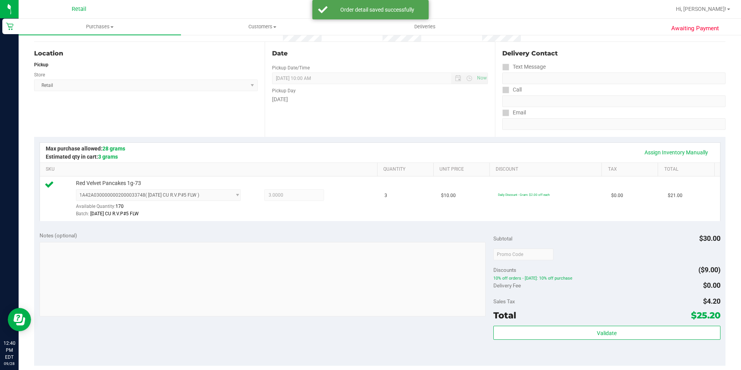
scroll to position [264, 0]
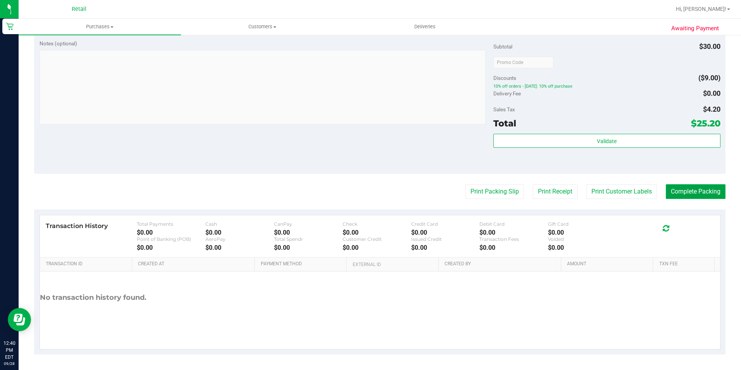
click at [698, 199] on button "Complete Packing" at bounding box center [696, 191] width 60 height 15
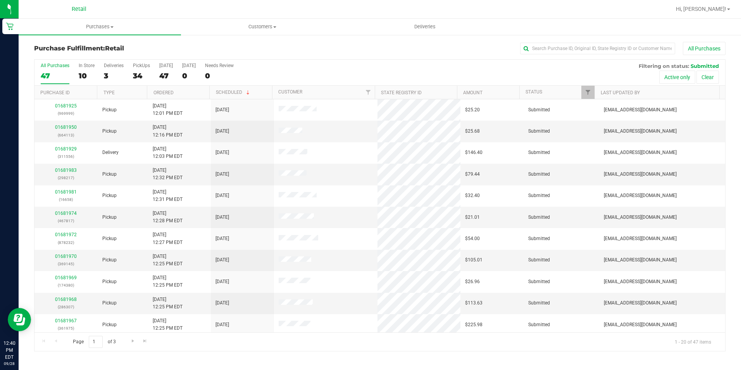
click at [160, 89] on th "Ordered" at bounding box center [178, 93] width 62 height 14
click at [49, 76] on div "47" at bounding box center [55, 75] width 29 height 9
click at [0, 0] on input "All Purchases 47" at bounding box center [0, 0] width 0 height 0
click at [70, 127] on link "01681874" at bounding box center [66, 126] width 22 height 5
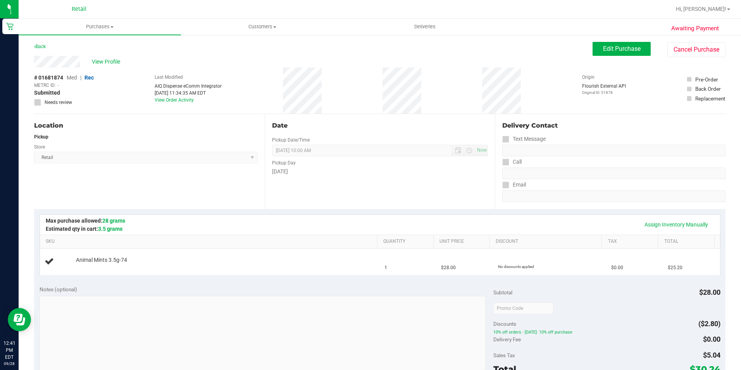
drag, startPoint x: 613, startPoint y: 93, endPoint x: 598, endPoint y: 94, distance: 15.1
click at [598, 94] on p "Original ID: 51878" at bounding box center [604, 93] width 44 height 6
copy p "51878"
click at [108, 62] on span "View Profile" at bounding box center [107, 62] width 31 height 8
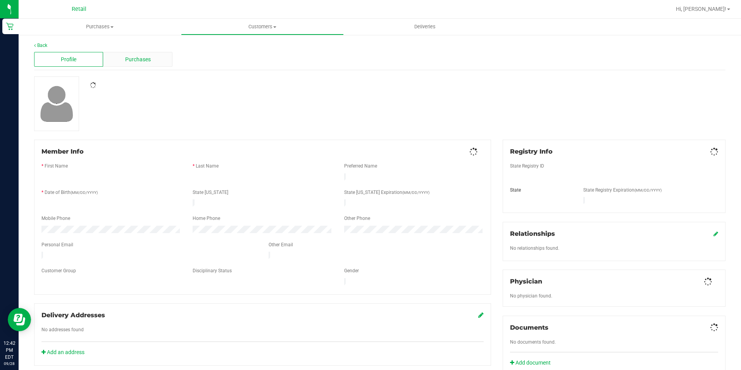
click at [145, 59] on span "Purchases" at bounding box center [138, 59] width 26 height 8
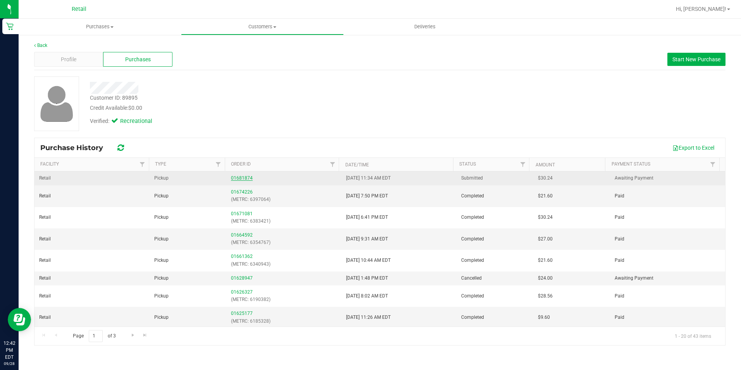
click at [236, 179] on link "01681874" at bounding box center [242, 177] width 22 height 5
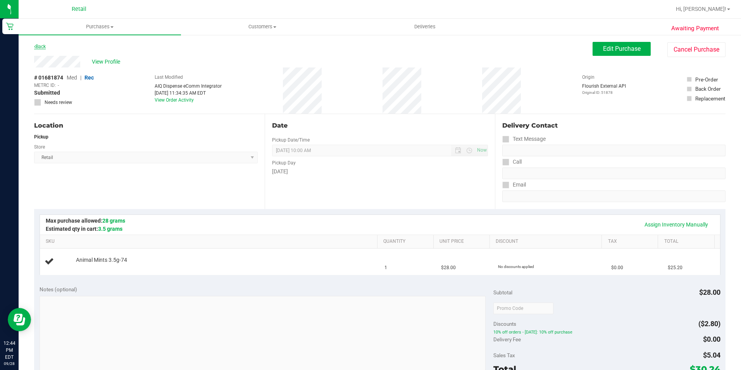
click at [45, 47] on link "Back" at bounding box center [40, 46] width 12 height 5
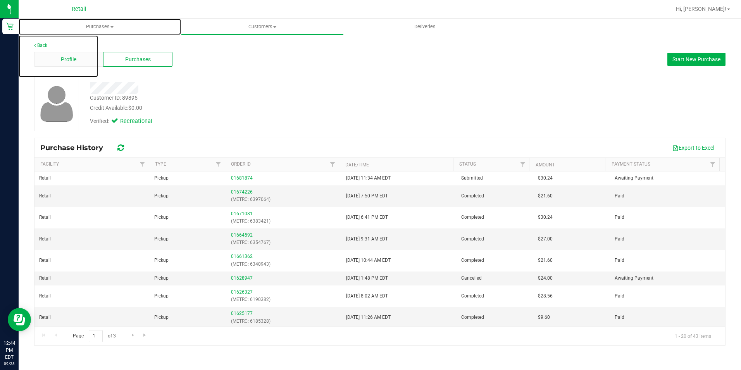
click at [98, 26] on span "Purchases" at bounding box center [100, 26] width 162 height 7
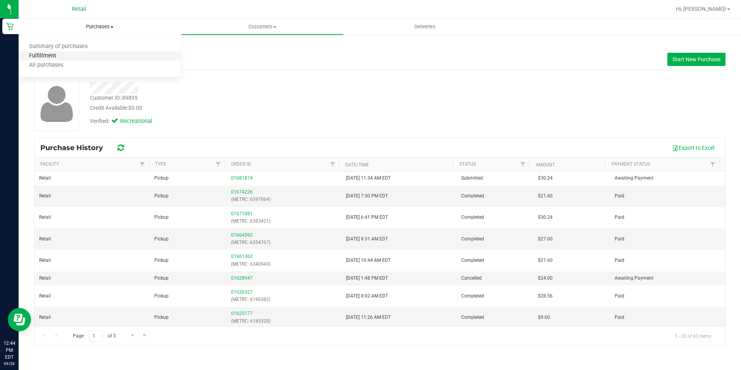
click at [55, 57] on span "Fulfillment" at bounding box center [43, 56] width 48 height 7
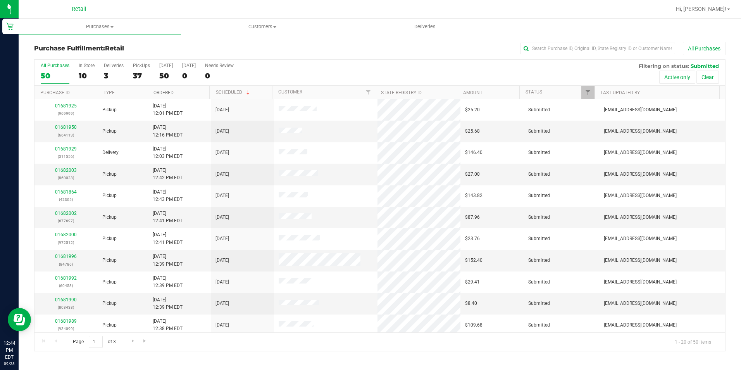
click at [161, 91] on link "Ordered" at bounding box center [164, 92] width 20 height 5
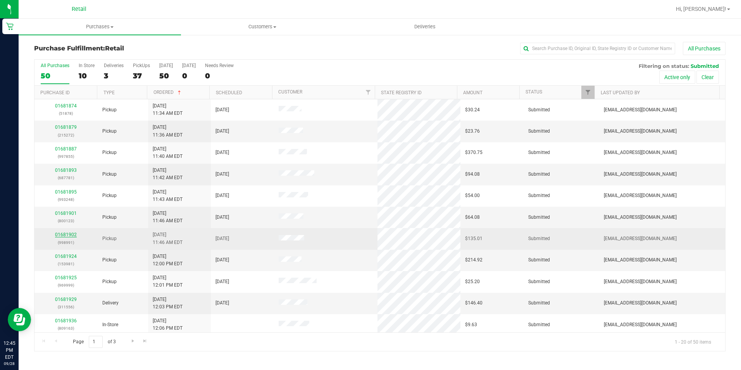
click at [62, 235] on link "01681902" at bounding box center [66, 234] width 22 height 5
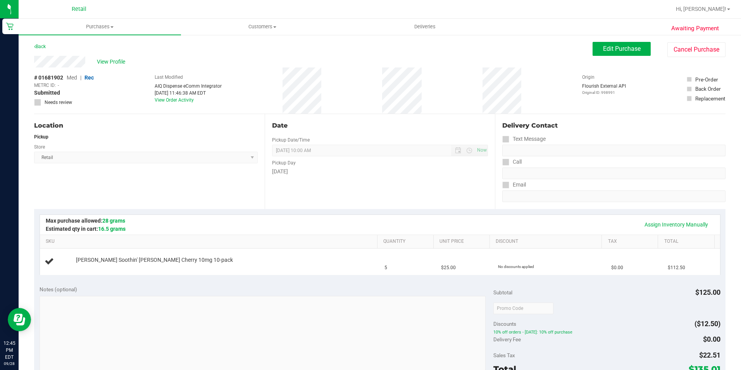
click at [62, 235] on th "SKU" at bounding box center [208, 242] width 337 height 14
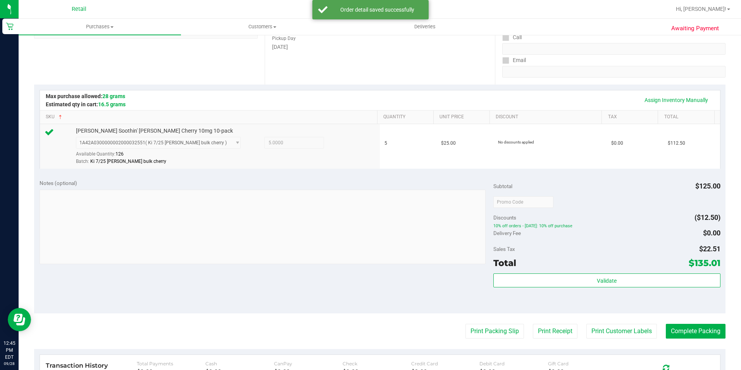
scroll to position [264, 0]
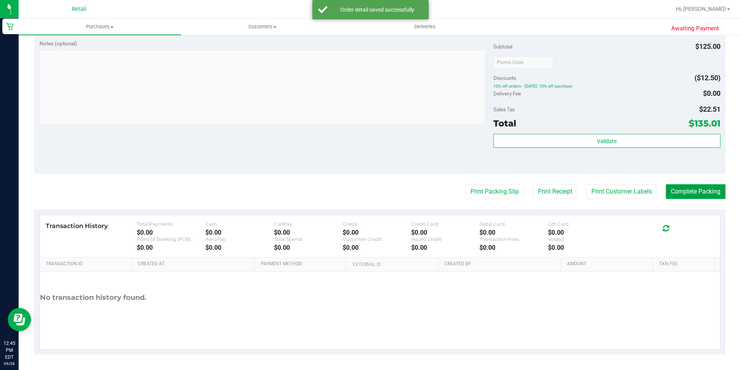
click at [706, 194] on button "Complete Packing" at bounding box center [696, 191] width 60 height 15
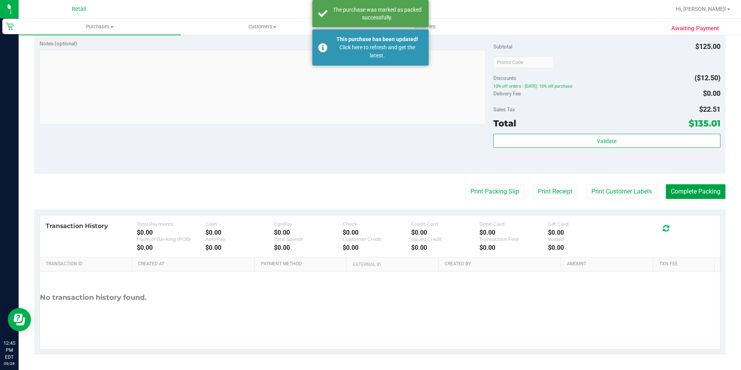
click at [706, 194] on button "Complete Packing" at bounding box center [696, 191] width 60 height 15
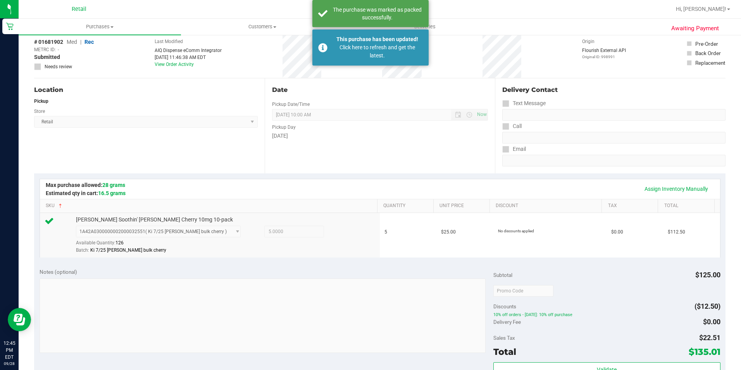
scroll to position [0, 0]
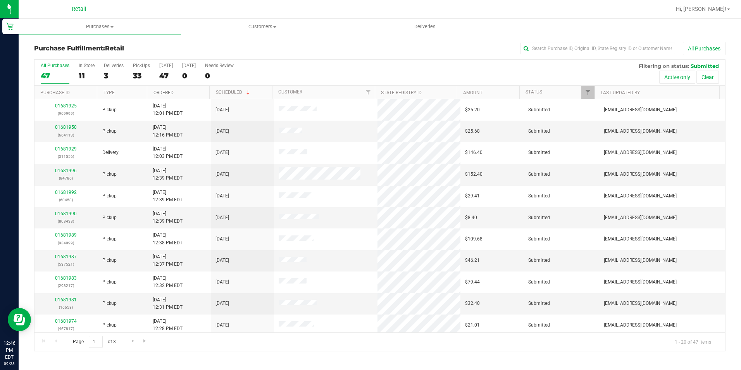
click at [168, 91] on link "Ordered" at bounding box center [164, 92] width 20 height 5
click at [60, 126] on link "01681879" at bounding box center [66, 126] width 22 height 5
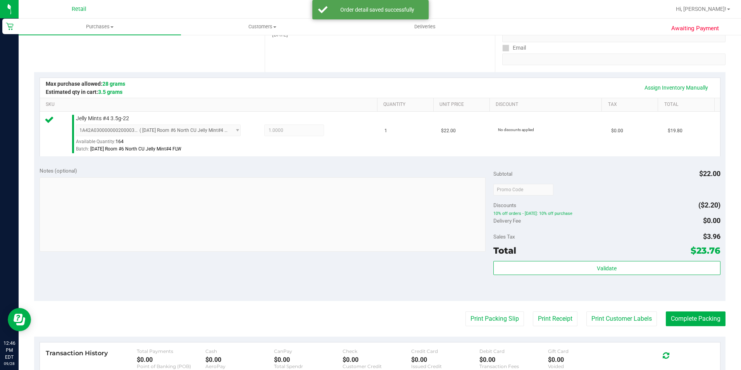
scroll to position [264, 0]
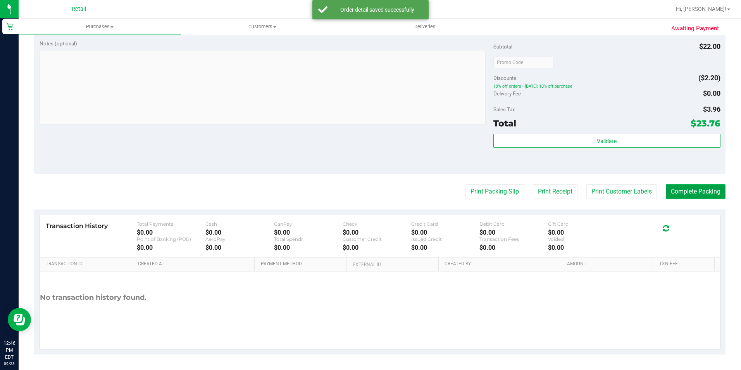
click at [674, 188] on button "Complete Packing" at bounding box center [696, 191] width 60 height 15
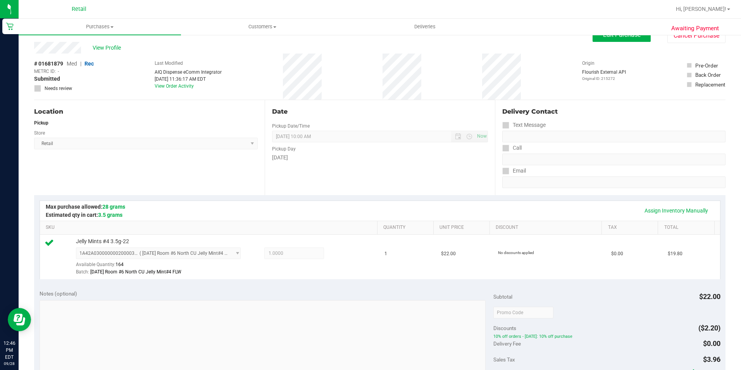
scroll to position [0, 0]
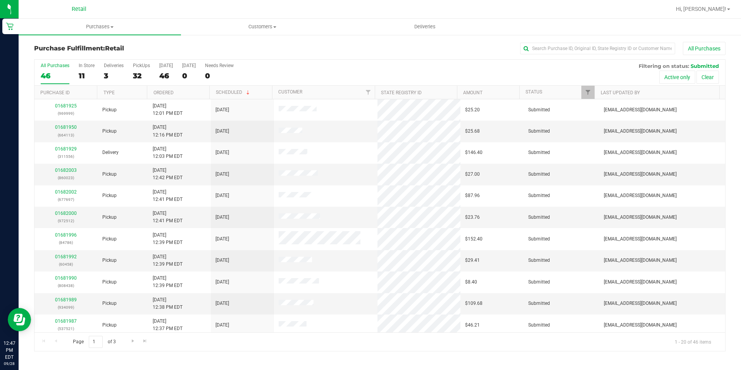
click at [159, 89] on th "Ordered" at bounding box center [178, 93] width 62 height 14
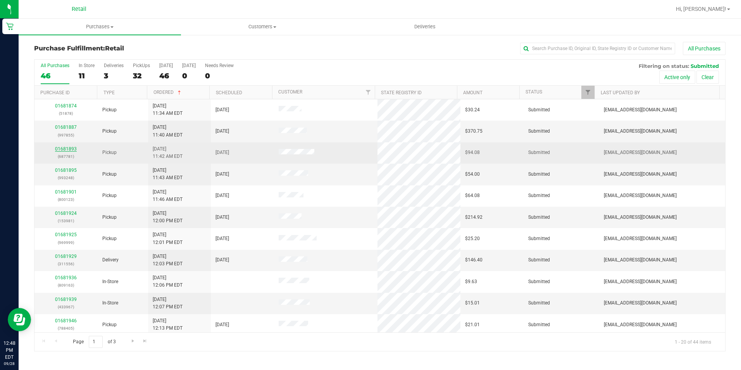
click at [67, 149] on link "01681893" at bounding box center [66, 148] width 22 height 5
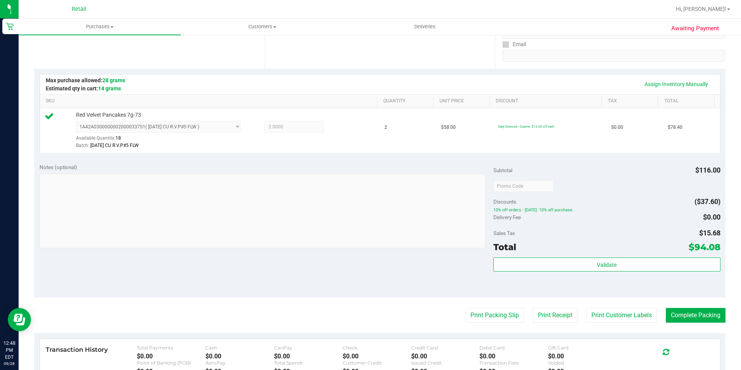
scroll to position [155, 0]
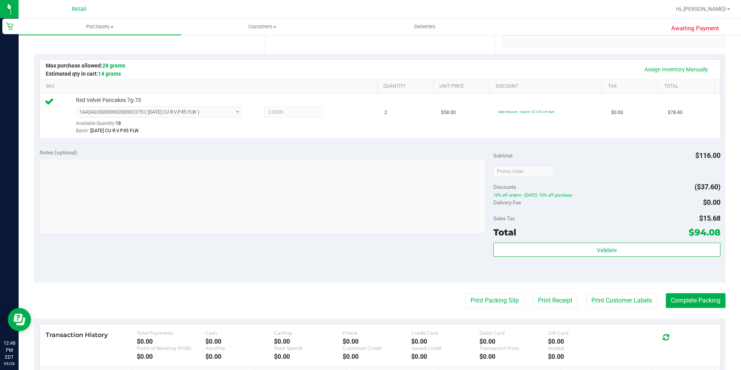
click at [731, 309] on div "Awaiting Payment Back Edit Purchase Cancel Purchase View Profile # 01681893 Med…" at bounding box center [380, 179] width 723 height 600
click at [702, 300] on button "Complete Packing" at bounding box center [696, 300] width 60 height 15
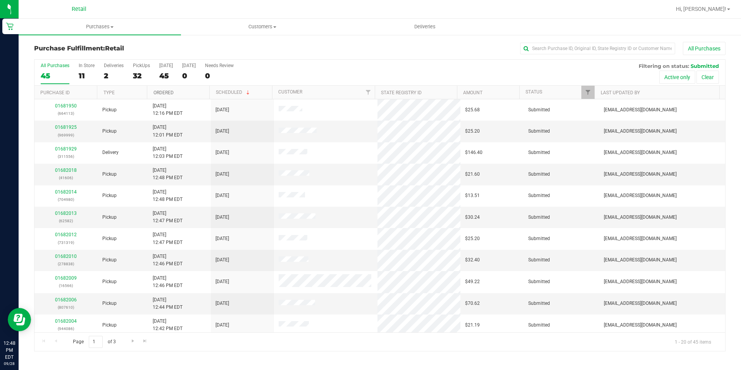
click at [161, 93] on link "Ordered" at bounding box center [164, 92] width 20 height 5
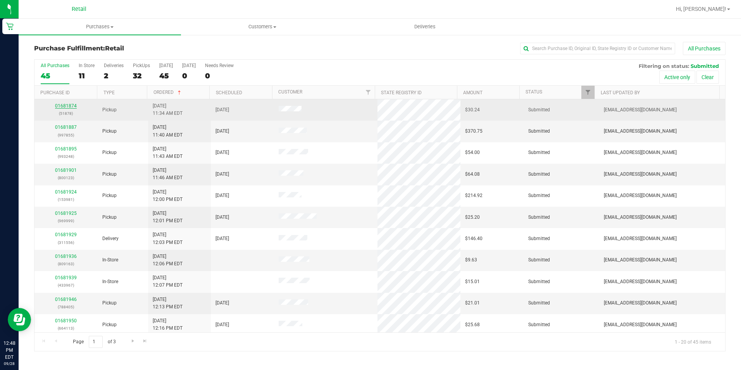
click at [60, 105] on link "01681874" at bounding box center [66, 105] width 22 height 5
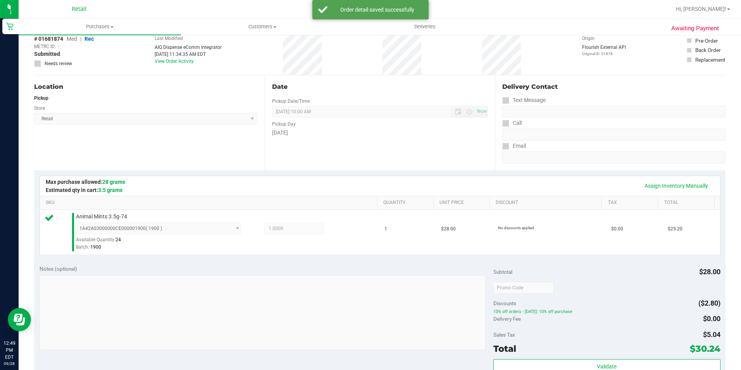
scroll to position [264, 0]
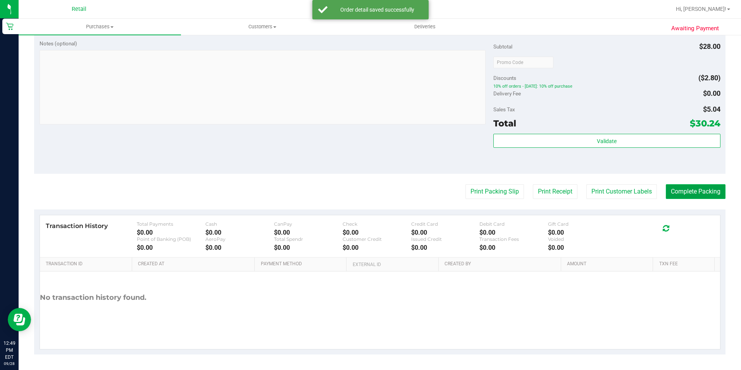
click at [679, 188] on button "Complete Packing" at bounding box center [696, 191] width 60 height 15
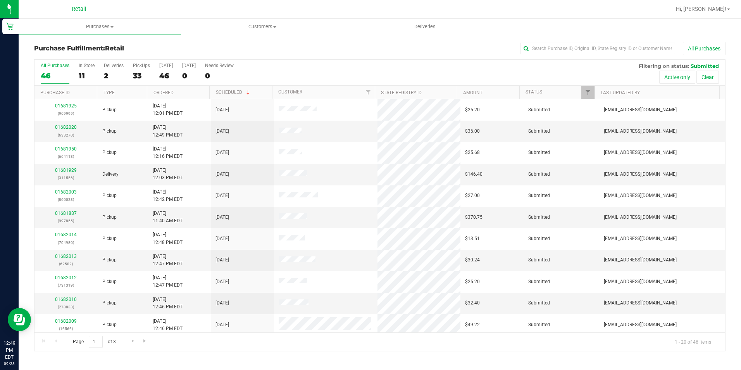
click at [167, 89] on th "Ordered" at bounding box center [178, 93] width 62 height 14
click at [64, 128] on link "01681895" at bounding box center [66, 126] width 22 height 5
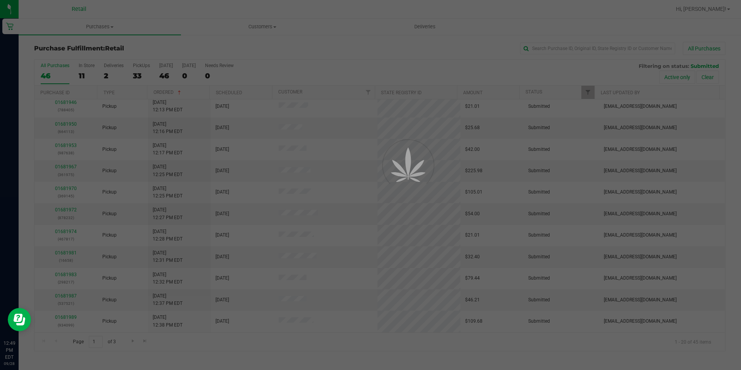
scroll to position [196, 0]
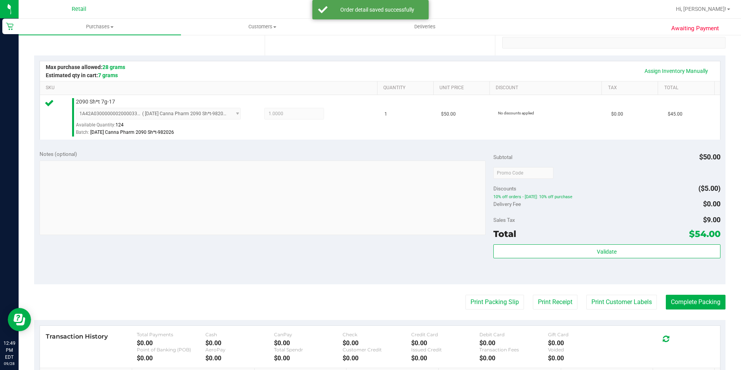
scroll to position [264, 0]
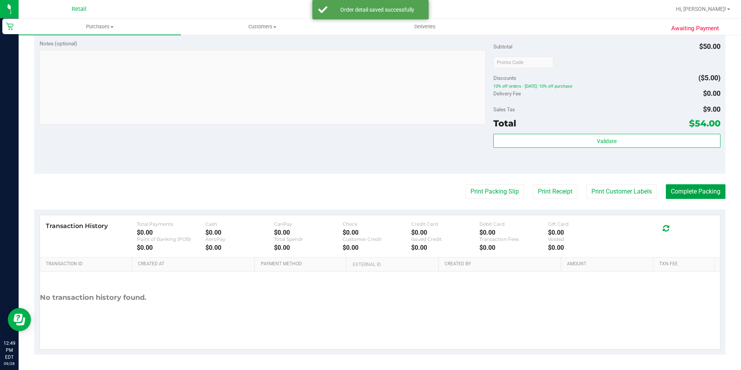
click at [683, 185] on button "Complete Packing" at bounding box center [696, 191] width 60 height 15
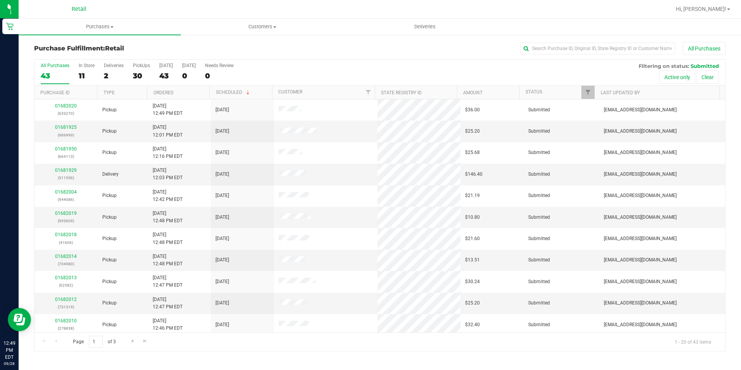
click at [161, 95] on th "Ordered" at bounding box center [178, 93] width 62 height 14
click at [63, 127] on link "01681901" at bounding box center [66, 126] width 22 height 5
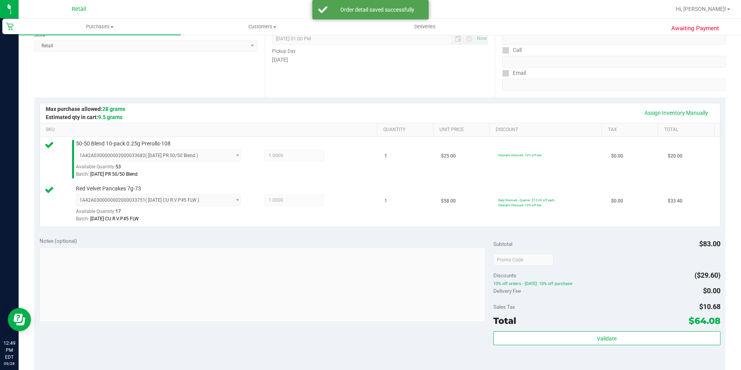
scroll to position [309, 0]
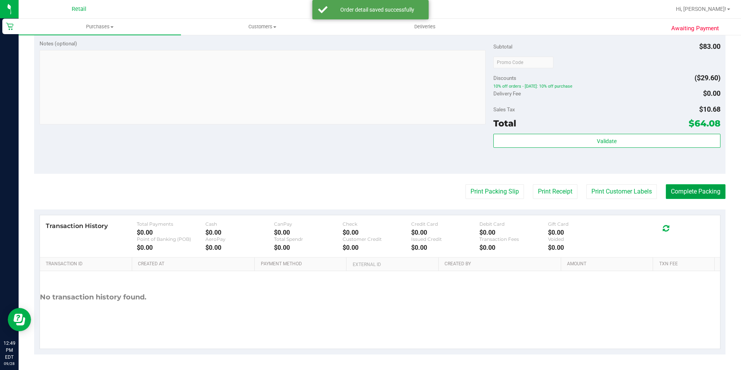
click at [673, 192] on button "Complete Packing" at bounding box center [696, 191] width 60 height 15
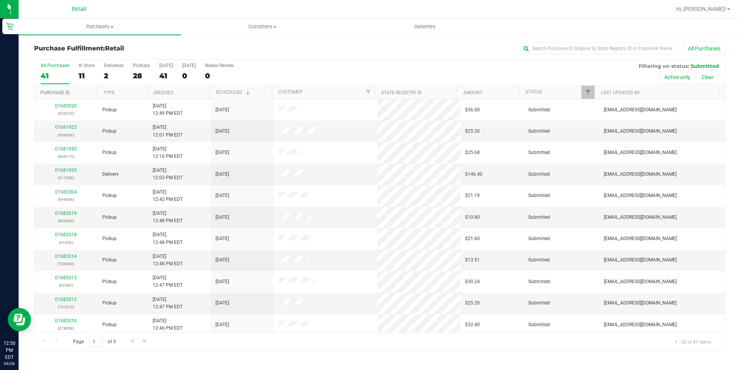
click at [64, 93] on link "Purchase ID" at bounding box center [54, 92] width 29 height 5
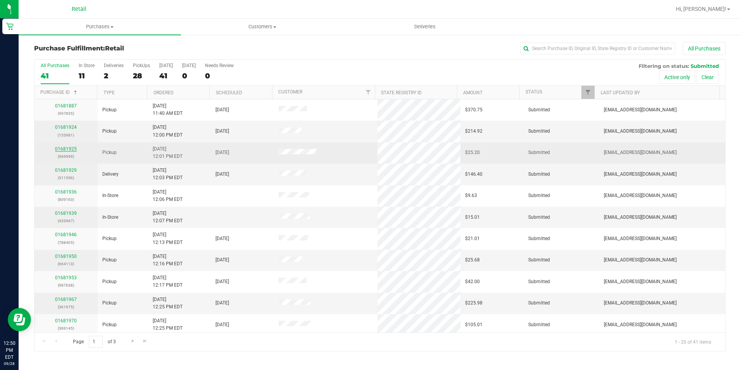
click at [65, 147] on link "01681925" at bounding box center [66, 148] width 22 height 5
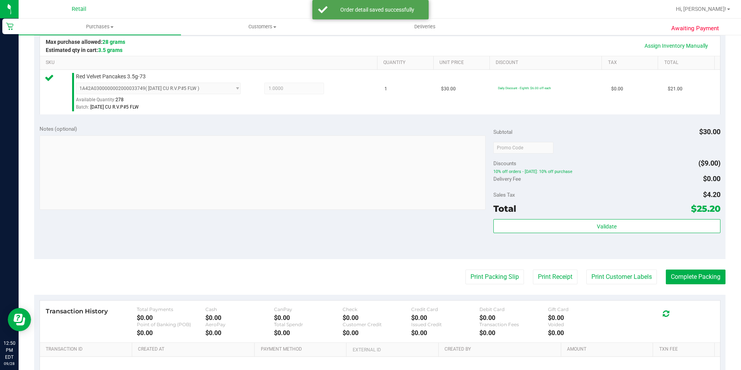
scroll to position [264, 0]
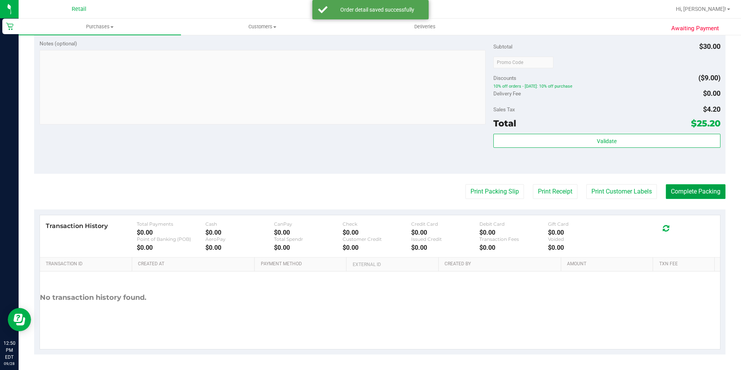
click at [680, 191] on button "Complete Packing" at bounding box center [696, 191] width 60 height 15
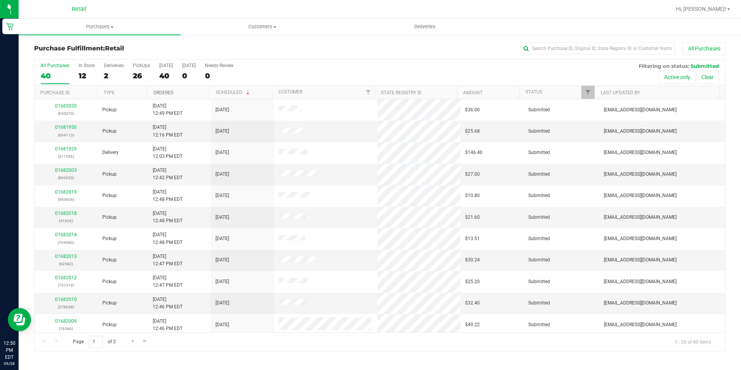
click at [169, 90] on link "Ordered" at bounding box center [164, 92] width 20 height 5
click at [62, 128] on link "01681924" at bounding box center [66, 126] width 22 height 5
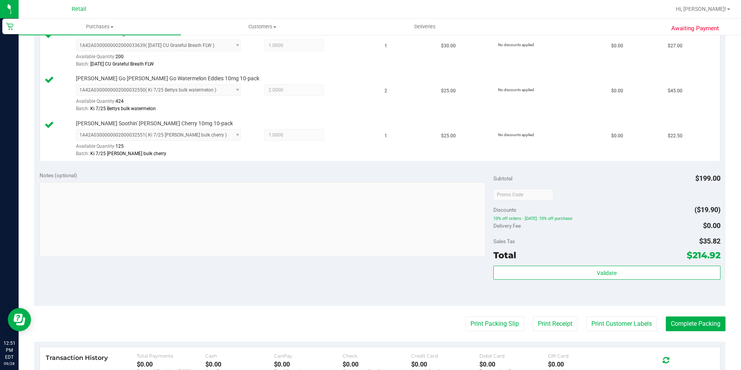
scroll to position [310, 0]
click at [697, 326] on button "Complete Packing" at bounding box center [696, 323] width 60 height 15
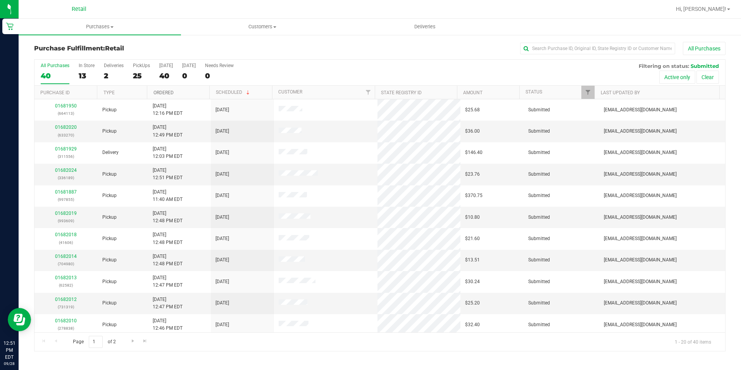
click at [164, 92] on link "Ordered" at bounding box center [164, 92] width 20 height 5
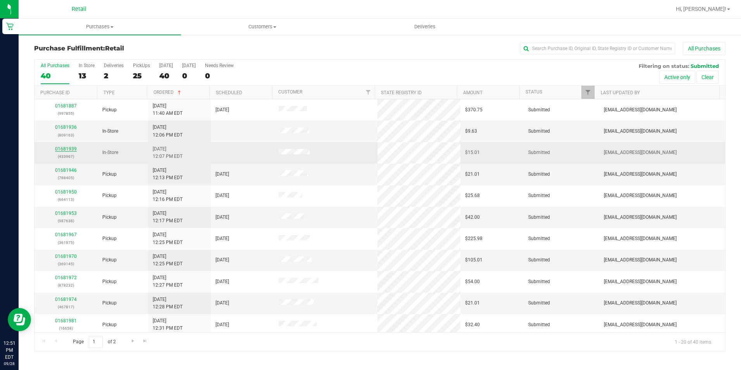
click at [65, 150] on link "01681939" at bounding box center [66, 148] width 22 height 5
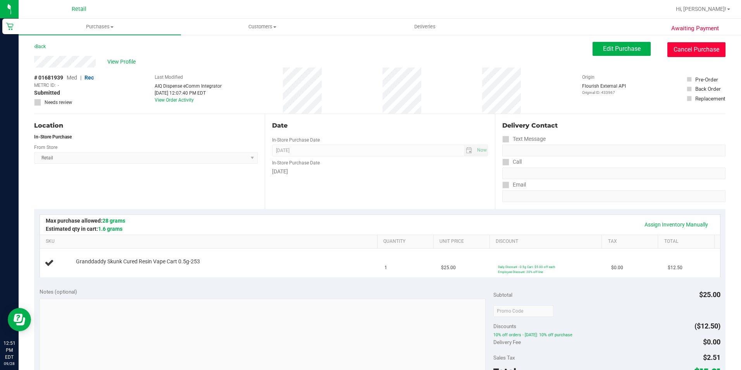
click at [687, 50] on button "Cancel Purchase" at bounding box center [697, 49] width 58 height 15
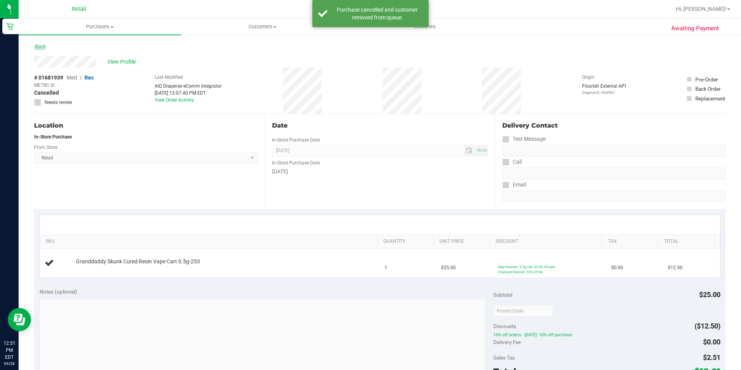
click at [41, 45] on link "Back" at bounding box center [40, 46] width 12 height 5
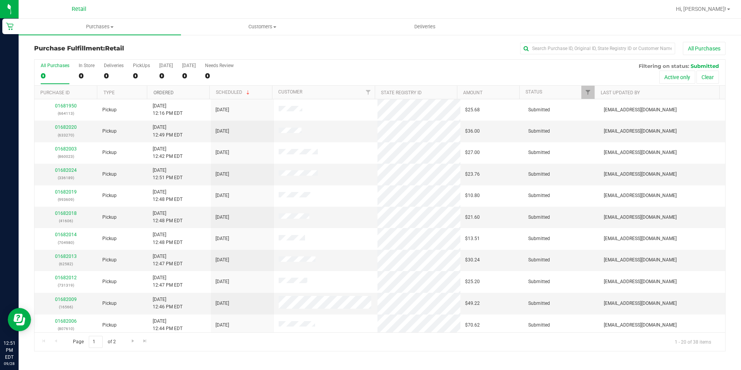
click at [162, 93] on link "Ordered" at bounding box center [164, 92] width 20 height 5
click at [64, 127] on link "01681946" at bounding box center [66, 126] width 22 height 5
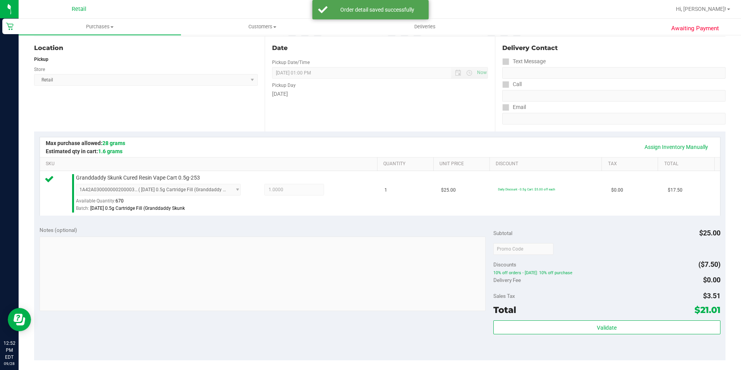
scroll to position [194, 0]
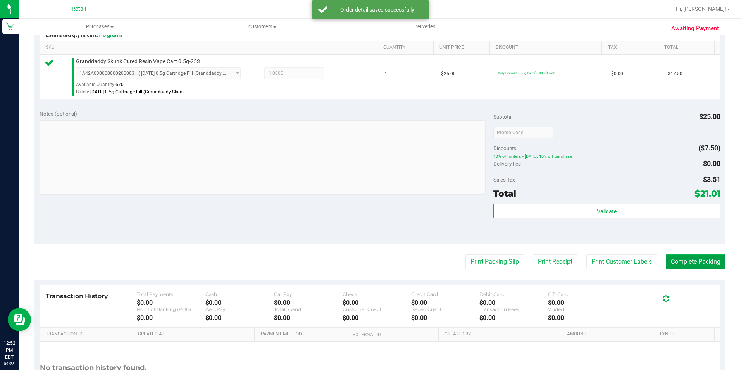
click at [670, 265] on button "Complete Packing" at bounding box center [696, 261] width 60 height 15
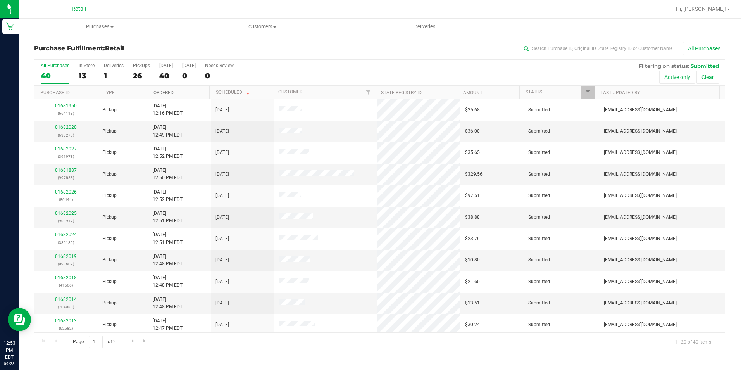
click at [157, 92] on link "Ordered" at bounding box center [164, 92] width 20 height 5
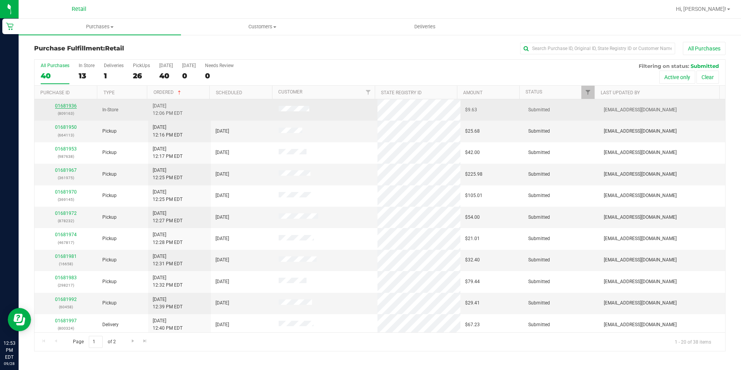
click at [71, 104] on link "01681936" at bounding box center [66, 105] width 22 height 5
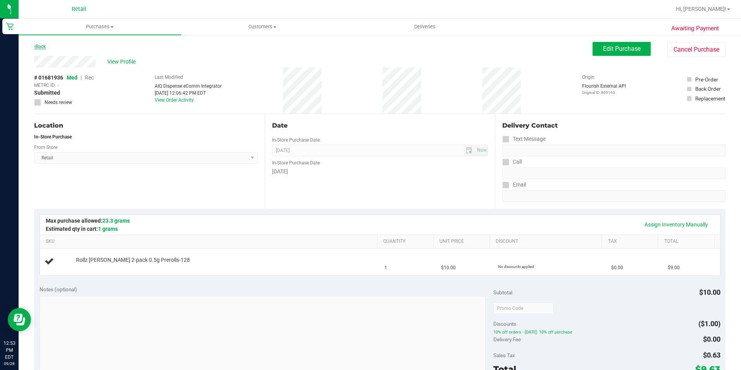
click at [44, 45] on link "Back" at bounding box center [40, 46] width 12 height 5
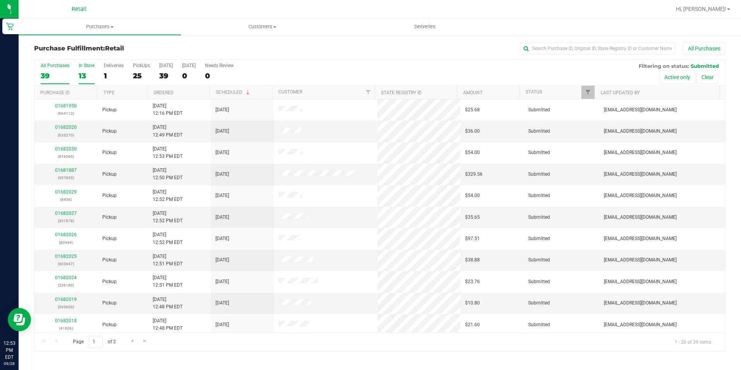
click at [69, 79] on div "All Purchases 39 In Store 13 Deliveries 1 PickUps 25 Today 39 Tomorrow 0 Needs …" at bounding box center [380, 73] width 691 height 26
click at [79, 76] on div "13" at bounding box center [87, 75] width 16 height 9
click at [0, 0] on input "In Store 13" at bounding box center [0, 0] width 0 height 0
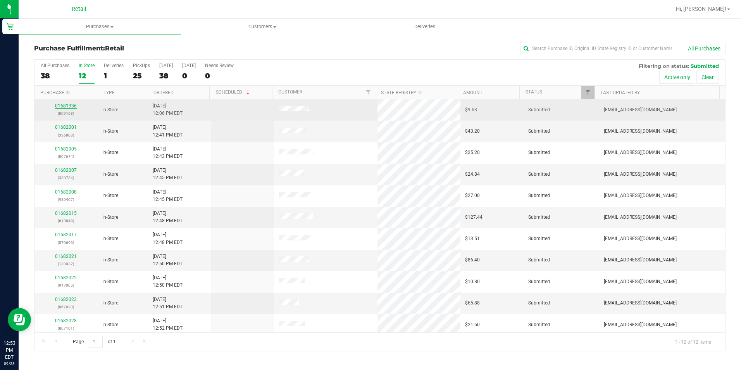
drag, startPoint x: 64, startPoint y: 110, endPoint x: 63, endPoint y: 104, distance: 5.9
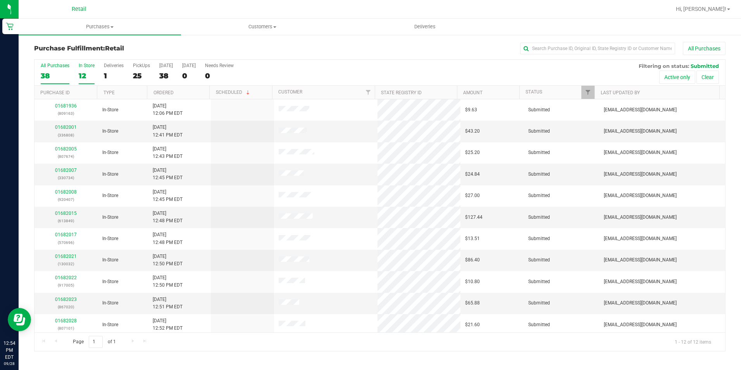
click at [41, 78] on div "38" at bounding box center [55, 75] width 29 height 9
click at [0, 0] on input "All Purchases 38" at bounding box center [0, 0] width 0 height 0
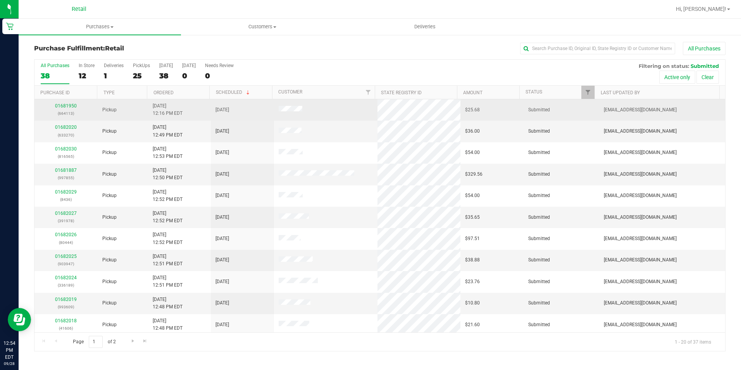
click at [150, 100] on td "9/28/2025 12:16 PM EDT" at bounding box center [179, 109] width 63 height 21
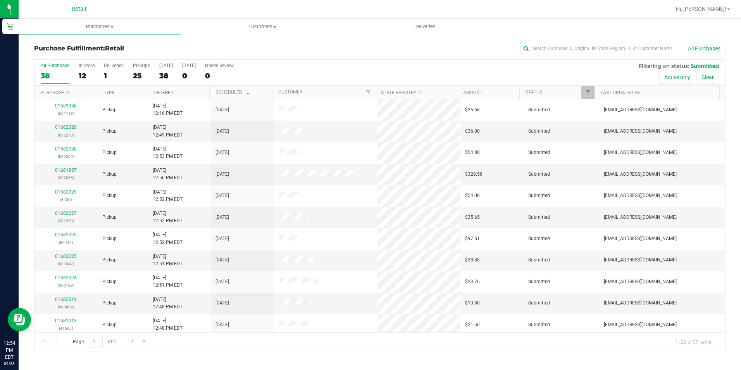
click at [158, 92] on link "Ordered" at bounding box center [164, 92] width 20 height 5
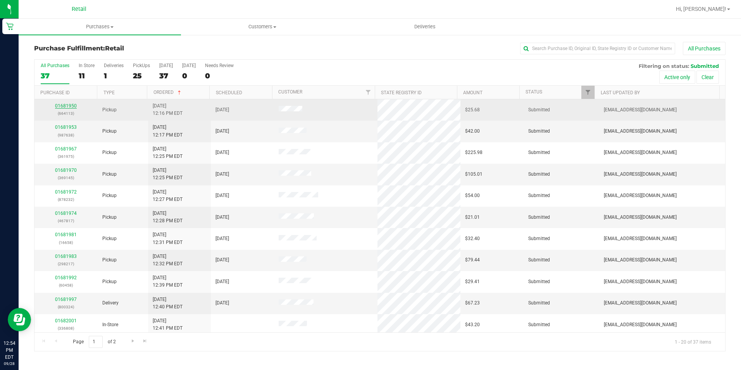
click at [72, 104] on div "01681950 (664113)" at bounding box center [66, 109] width 54 height 15
click at [72, 104] on link "01681950" at bounding box center [66, 105] width 22 height 5
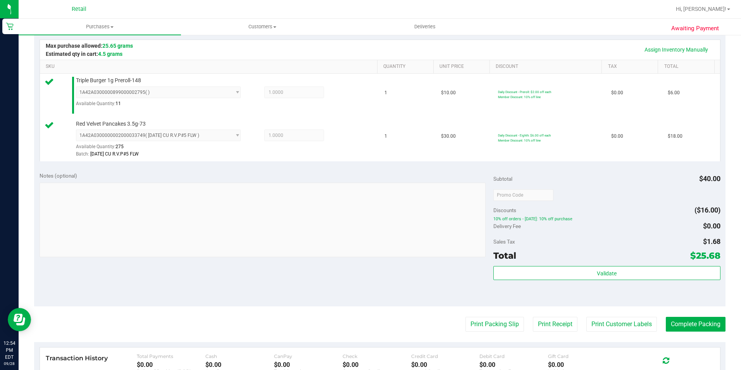
scroll to position [271, 0]
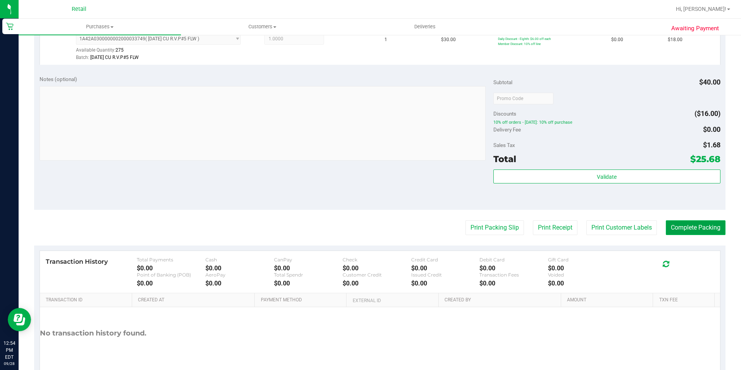
click at [711, 231] on button "Complete Packing" at bounding box center [696, 227] width 60 height 15
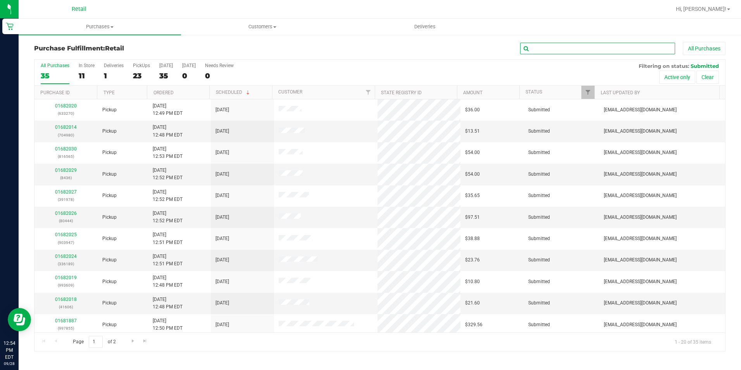
click at [653, 52] on input "text" at bounding box center [597, 49] width 155 height 12
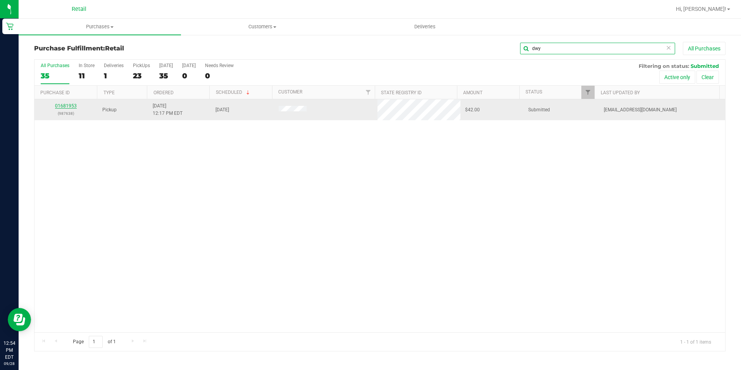
type input "dwy"
click at [69, 107] on link "01681953" at bounding box center [66, 105] width 22 height 5
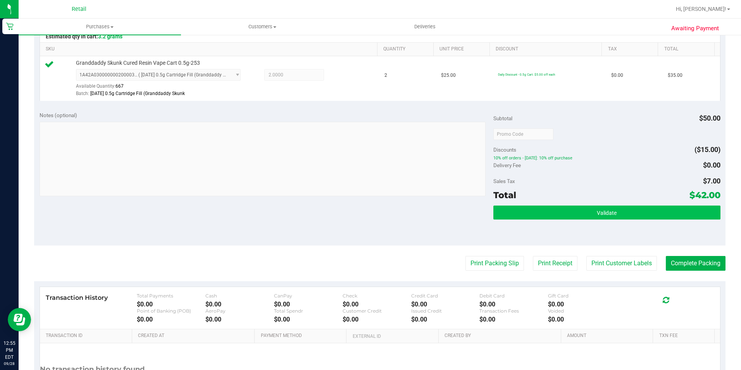
scroll to position [155, 0]
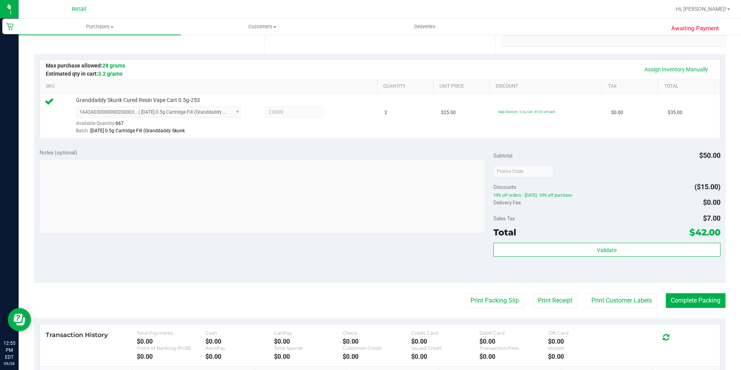
click at [702, 275] on div "Validate" at bounding box center [607, 260] width 227 height 35
drag, startPoint x: 702, startPoint y: 292, endPoint x: 703, endPoint y: 300, distance: 7.5
click at [703, 299] on purchase-details "Back Edit Purchase Cancel Purchase View Profile # 01681953 Med | Rec METRC ID: …" at bounding box center [380, 175] width 692 height 577
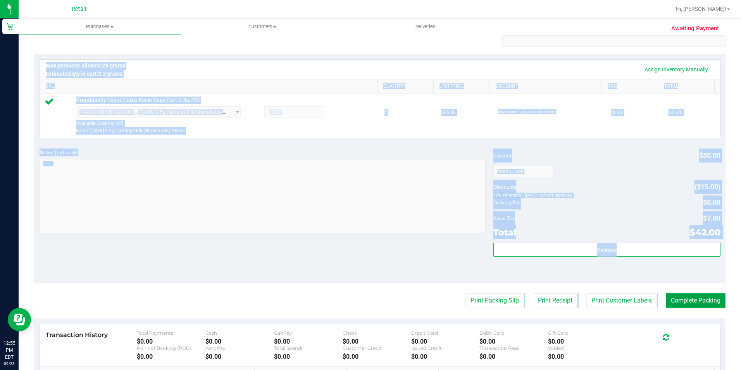
drag, startPoint x: 703, startPoint y: 300, endPoint x: 704, endPoint y: 304, distance: 4.3
click at [704, 304] on button "Complete Packing" at bounding box center [696, 300] width 60 height 15
click at [703, 311] on purchase-details "Back Edit Purchase Cancel Purchase View Profile # 01681953 Med | Rec METRC ID: …" at bounding box center [380, 175] width 692 height 577
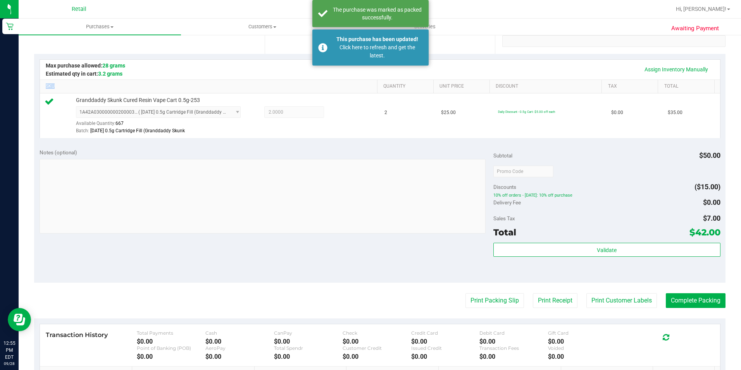
click at [703, 311] on purchase-details "Back Edit Purchase Cancel Purchase View Profile # 01681953 Med | Rec METRC ID: …" at bounding box center [380, 175] width 692 height 577
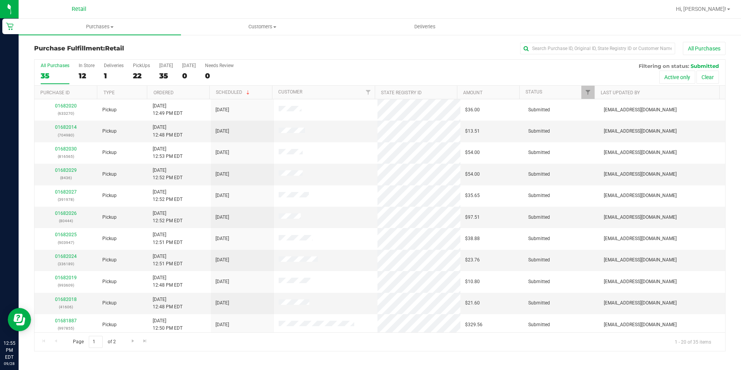
click at [159, 88] on th "Ordered" at bounding box center [178, 93] width 62 height 14
click at [160, 88] on th "Ordered" at bounding box center [178, 93] width 62 height 14
click at [161, 89] on th "Ordered" at bounding box center [178, 93] width 62 height 14
click at [45, 76] on div "35" at bounding box center [55, 75] width 29 height 9
click at [0, 0] on input "All Purchases 35" at bounding box center [0, 0] width 0 height 0
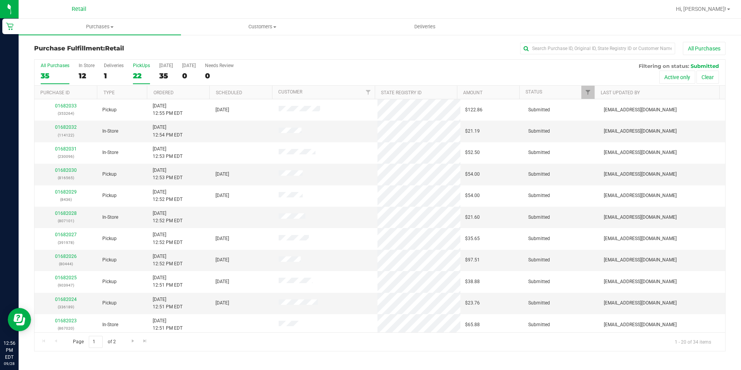
drag, startPoint x: 130, startPoint y: 69, endPoint x: 143, endPoint y: 78, distance: 15.4
click at [131, 69] on div "All Purchases 35 In Store 12 Deliveries 1 PickUps 22 Today 35 Tomorrow 0 Needs …" at bounding box center [380, 73] width 691 height 26
click at [143, 78] on div "22" at bounding box center [141, 75] width 17 height 9
click at [0, 0] on input "PickUps 22" at bounding box center [0, 0] width 0 height 0
click at [160, 92] on link "Ordered" at bounding box center [164, 92] width 20 height 5
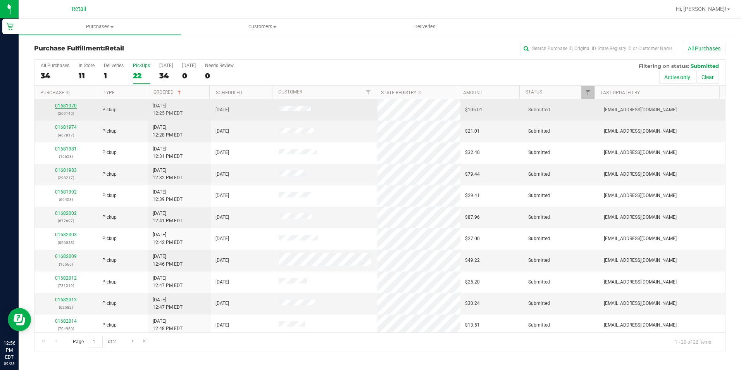
click at [61, 105] on link "01681970" at bounding box center [66, 105] width 22 height 5
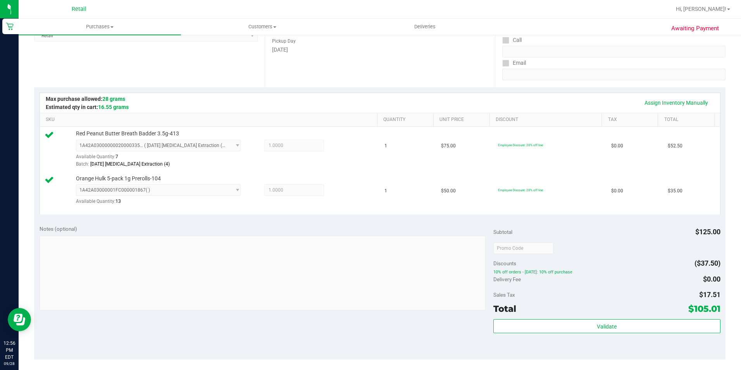
scroll to position [233, 0]
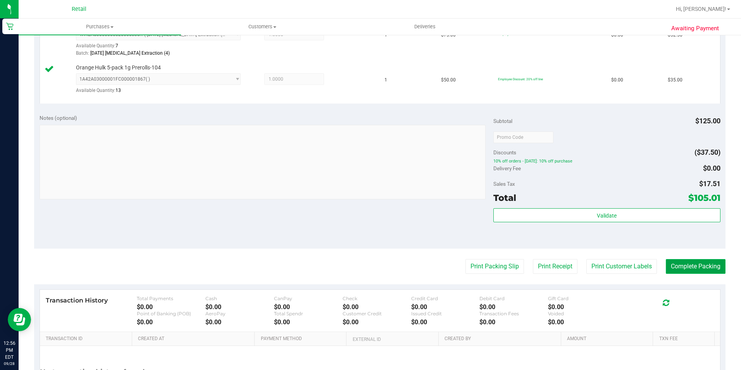
click at [692, 262] on button "Complete Packing" at bounding box center [696, 266] width 60 height 15
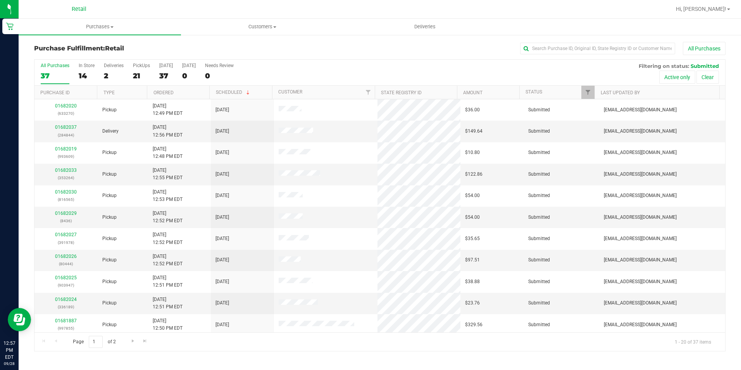
click at [166, 87] on th "Ordered" at bounding box center [178, 93] width 62 height 14
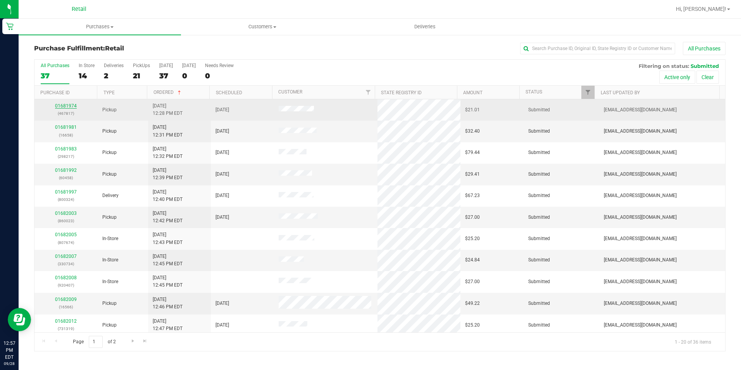
click at [60, 107] on link "01681974" at bounding box center [66, 105] width 22 height 5
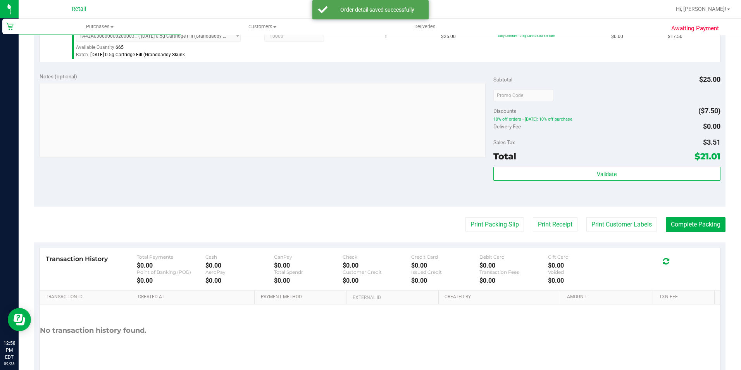
scroll to position [233, 0]
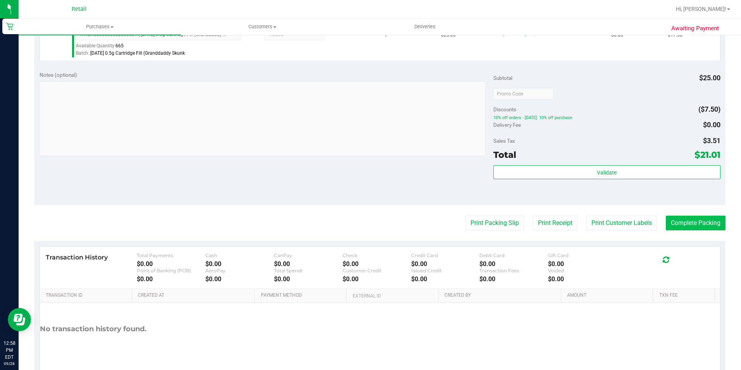
drag, startPoint x: 706, startPoint y: 210, endPoint x: 710, endPoint y: 224, distance: 14.1
click at [707, 214] on purchase-details "Back Edit Purchase Cancel Purchase View Profile # 01681974 Med | Rec METRC ID: …" at bounding box center [380, 97] width 692 height 577
click at [710, 224] on button "Complete Packing" at bounding box center [696, 223] width 60 height 15
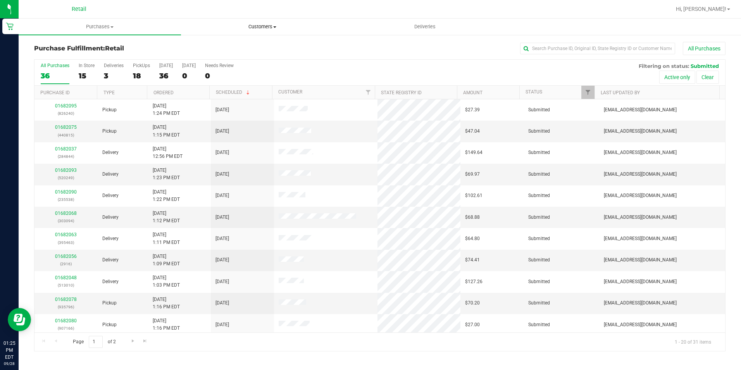
click at [243, 19] on uib-tab-heading "Customers All customers Add a new customer All physicians" at bounding box center [262, 27] width 162 height 16
click at [234, 47] on span "All customers" at bounding box center [209, 46] width 56 height 7
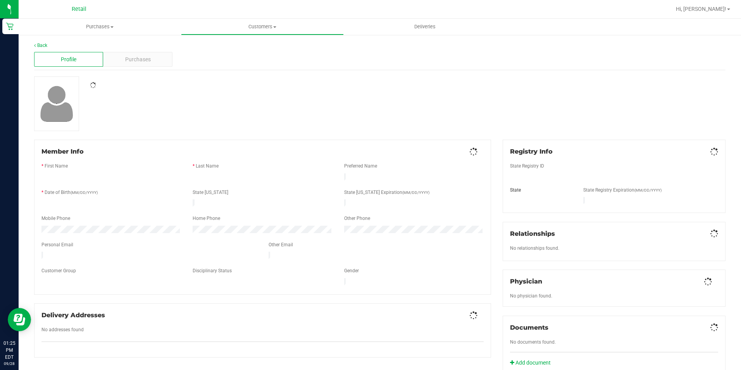
click at [123, 56] on div "Purchases" at bounding box center [137, 59] width 69 height 15
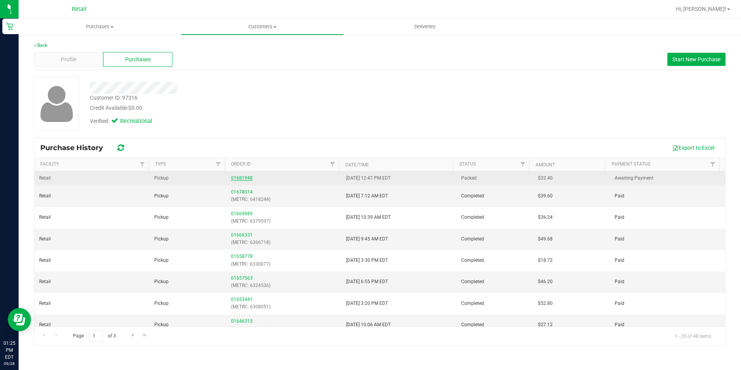
click at [243, 179] on link "01681948" at bounding box center [242, 177] width 22 height 5
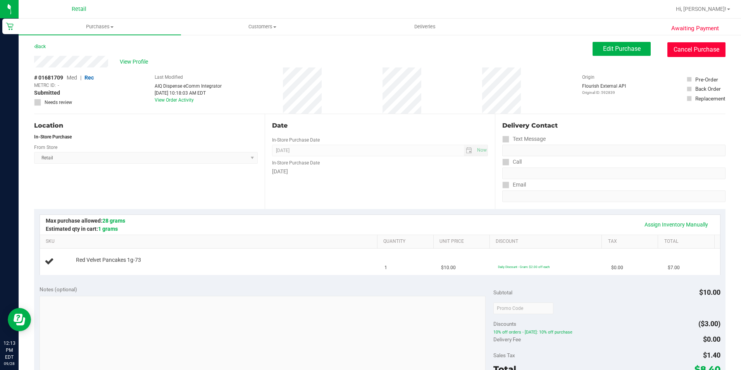
click at [705, 49] on button "Cancel Purchase" at bounding box center [697, 49] width 58 height 15
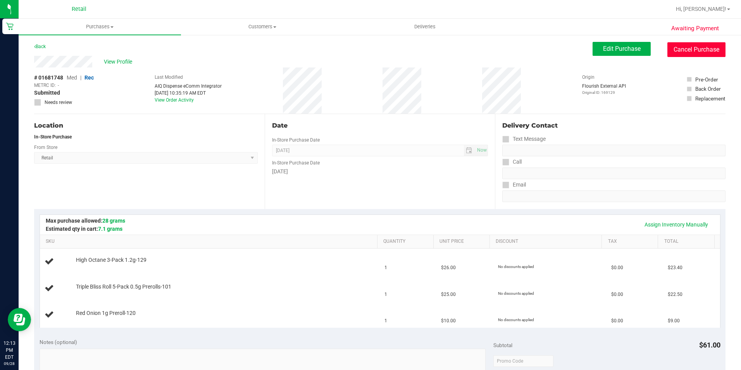
click at [669, 54] on button "Cancel Purchase" at bounding box center [697, 49] width 58 height 15
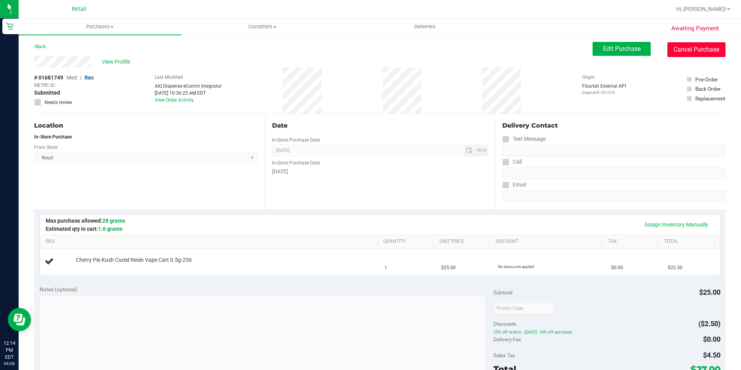
click at [700, 46] on button "Cancel Purchase" at bounding box center [697, 49] width 58 height 15
drag, startPoint x: 708, startPoint y: 43, endPoint x: 412, endPoint y: 46, distance: 296.6
click at [708, 43] on button "Cancel Purchase" at bounding box center [697, 49] width 58 height 15
drag, startPoint x: 693, startPoint y: 53, endPoint x: 409, endPoint y: 45, distance: 284.3
click at [693, 53] on button "Cancel Purchase" at bounding box center [697, 49] width 58 height 15
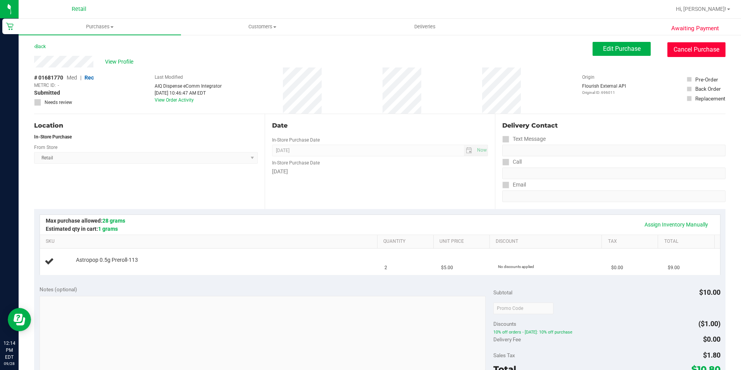
drag, startPoint x: 689, startPoint y: 56, endPoint x: 403, endPoint y: 46, distance: 285.9
click at [689, 56] on button "Cancel Purchase" at bounding box center [697, 49] width 58 height 15
drag, startPoint x: 702, startPoint y: 52, endPoint x: 403, endPoint y: 53, distance: 298.9
click at [701, 53] on button "Cancel Purchase" at bounding box center [697, 49] width 58 height 15
click at [700, 44] on button "Cancel Purchase" at bounding box center [697, 49] width 58 height 15
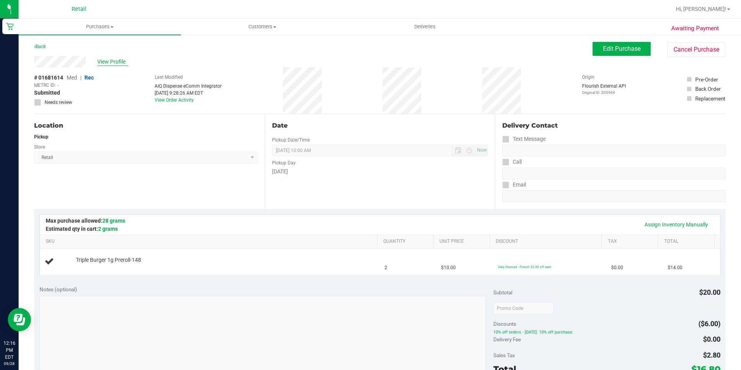
click at [117, 59] on span "View Profile" at bounding box center [112, 62] width 31 height 8
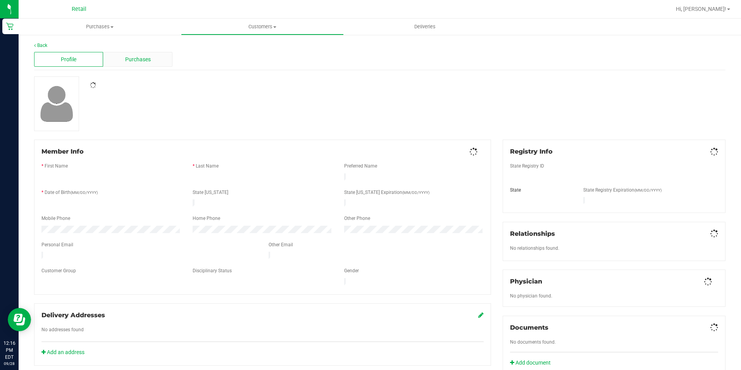
click at [133, 59] on span "Purchases" at bounding box center [138, 59] width 26 height 8
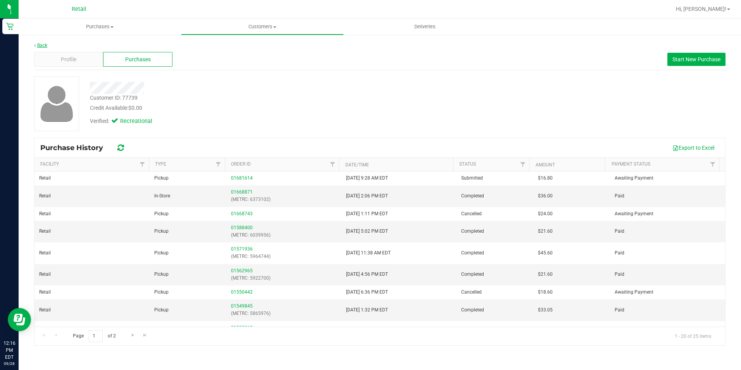
click at [41, 47] on link "Back" at bounding box center [40, 45] width 13 height 5
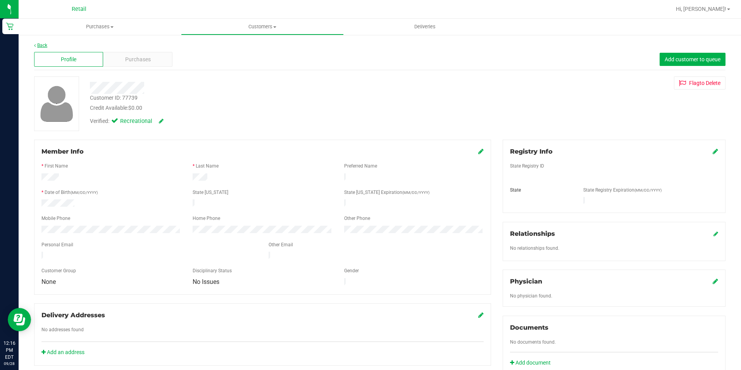
click at [40, 48] on link "Back" at bounding box center [40, 45] width 13 height 5
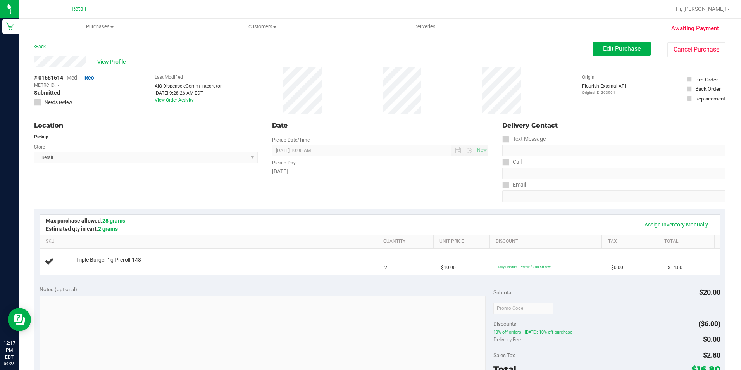
click at [114, 64] on span "View Profile" at bounding box center [112, 62] width 31 height 8
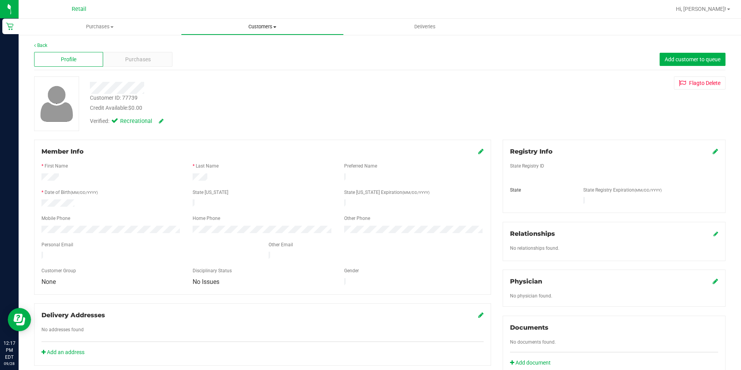
click at [266, 29] on span "Customers" at bounding box center [262, 26] width 162 height 7
click at [234, 43] on span "All customers" at bounding box center [209, 46] width 56 height 7
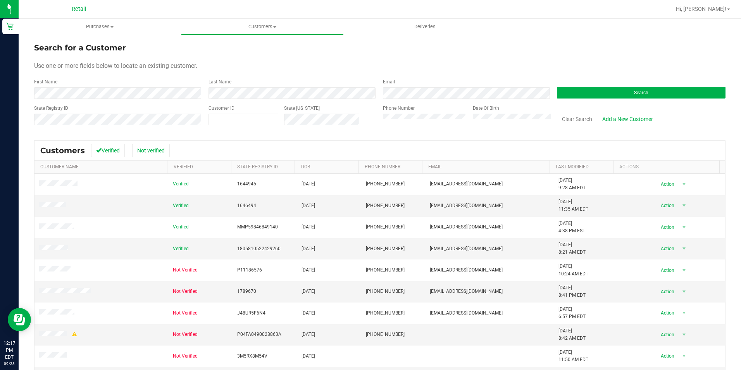
click at [404, 170] on th "Phone Number" at bounding box center [391, 167] width 64 height 13
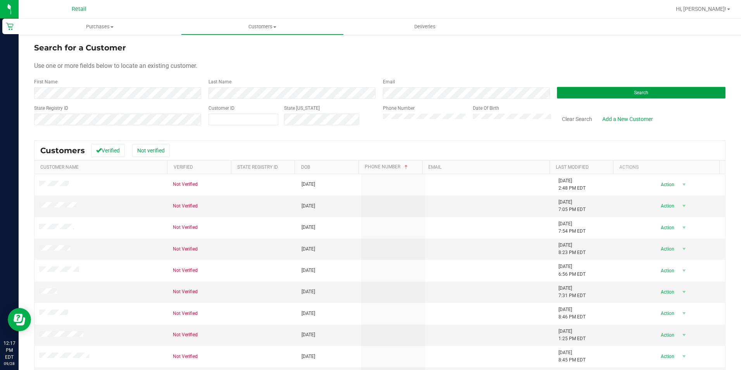
click at [588, 93] on button "Search" at bounding box center [641, 93] width 169 height 12
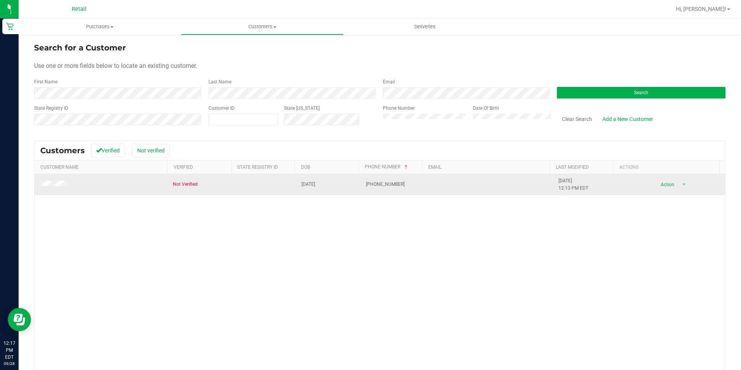
click at [58, 181] on span at bounding box center [54, 185] width 30 height 8
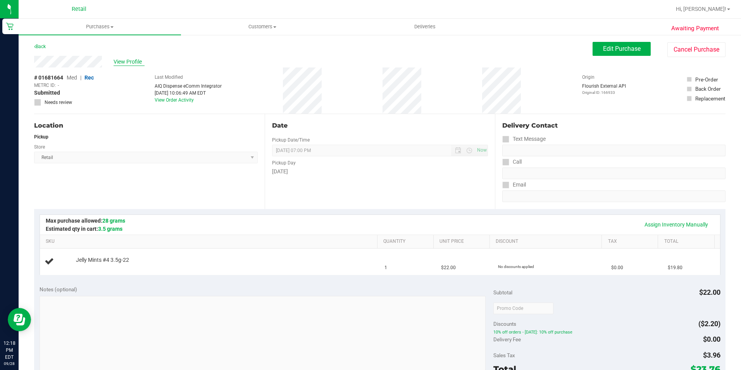
click at [126, 59] on span "View Profile" at bounding box center [129, 62] width 31 height 8
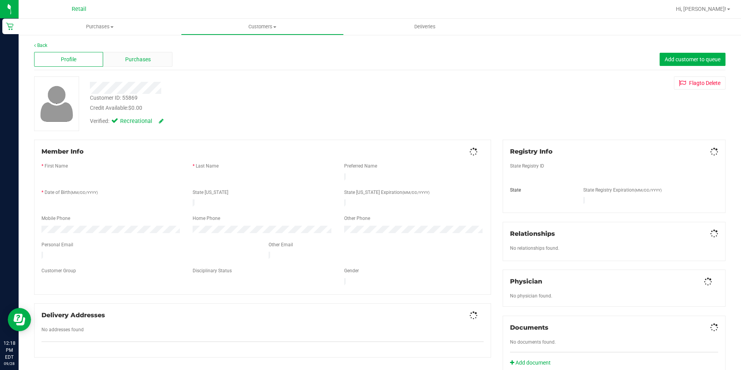
click at [138, 54] on div "Purchases" at bounding box center [137, 59] width 69 height 15
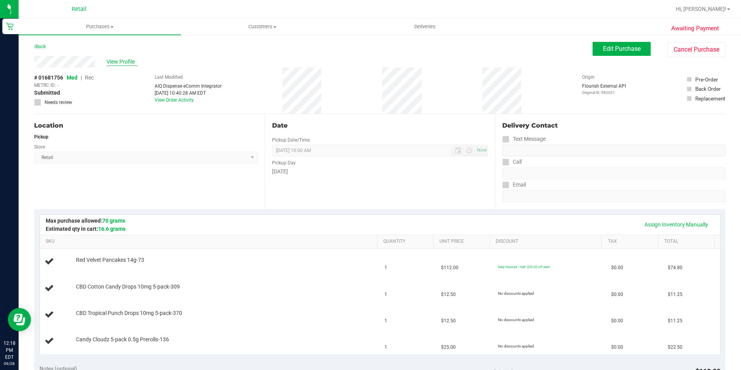
click at [117, 65] on span "View Profile" at bounding box center [122, 62] width 31 height 8
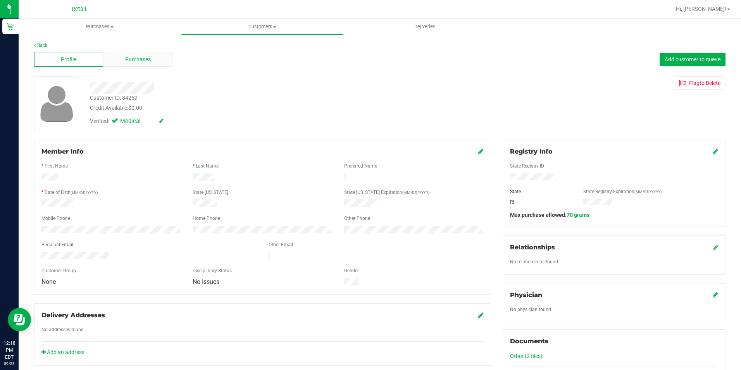
click at [132, 56] on span "Purchases" at bounding box center [138, 59] width 26 height 8
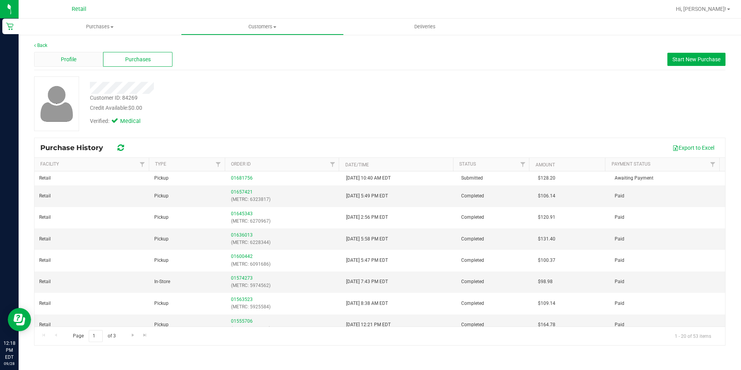
click at [77, 56] on div "Profile" at bounding box center [68, 59] width 69 height 15
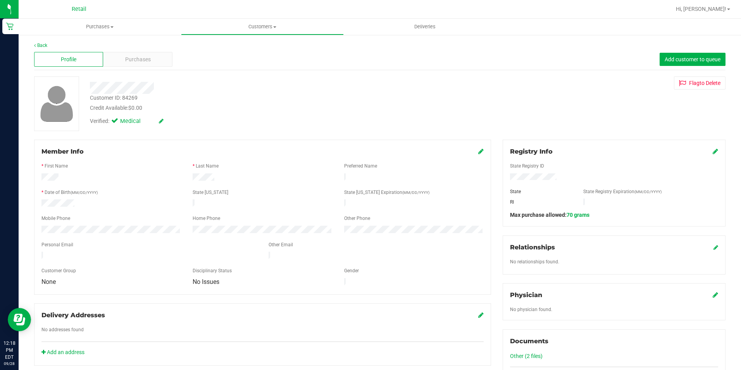
click at [41, 252] on div at bounding box center [149, 256] width 227 height 9
click at [45, 227] on form "Member Info * First Name * Last Name Preferred Name * Date of Birth (MM/DD/YYYY…" at bounding box center [262, 217] width 442 height 140
drag, startPoint x: 95, startPoint y: 222, endPoint x: 37, endPoint y: 227, distance: 58.4
click at [37, 227] on div at bounding box center [111, 230] width 151 height 9
drag, startPoint x: 40, startPoint y: 227, endPoint x: 90, endPoint y: 231, distance: 50.1
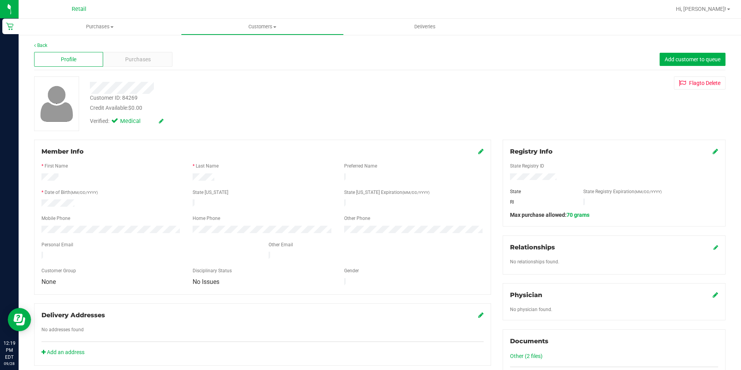
click at [90, 231] on form "Member Info * First Name * Last Name Preferred Name * Date of Birth (MM/DD/YYYY…" at bounding box center [262, 217] width 442 height 140
click at [41, 228] on div at bounding box center [111, 230] width 151 height 9
click at [120, 62] on div "Purchases" at bounding box center [137, 59] width 69 height 15
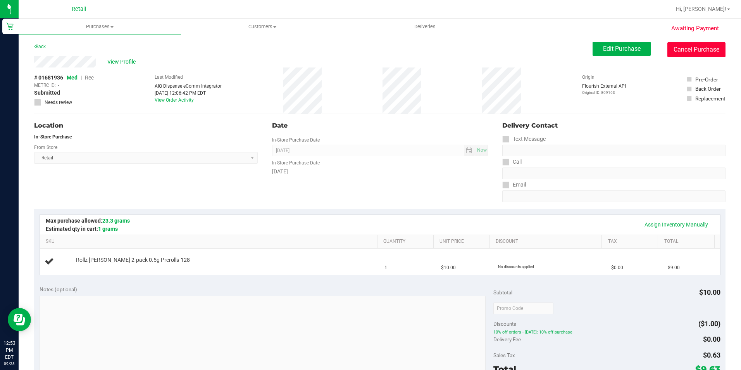
click at [692, 53] on button "Cancel Purchase" at bounding box center [697, 49] width 58 height 15
